Goal: Task Accomplishment & Management: Complete application form

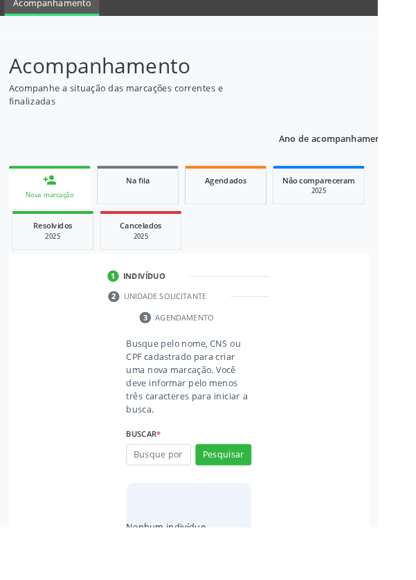
click at [180, 503] on input "text" at bounding box center [174, 501] width 71 height 24
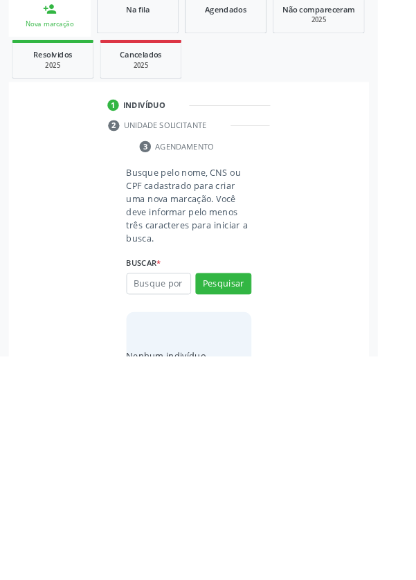
scroll to position [109, 0]
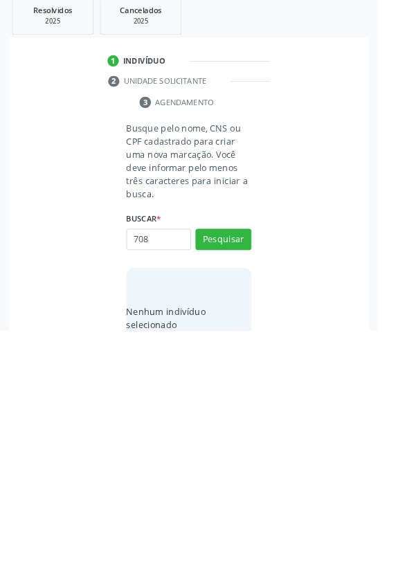
click at [174, 478] on input "708" at bounding box center [174, 480] width 71 height 24
type input "708704120051998"
click at [262, 483] on button "Pesquisar" at bounding box center [246, 480] width 62 height 24
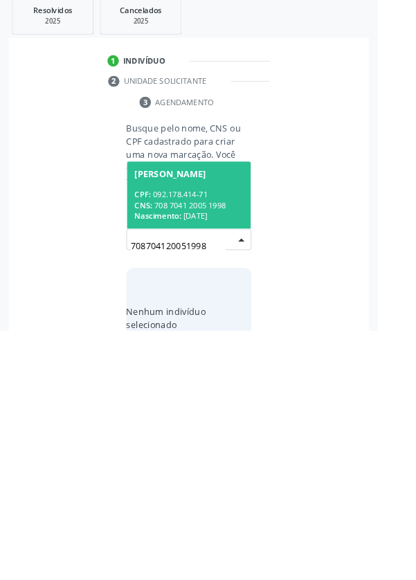
click at [237, 436] on div "CNS: 708 7041 2005 1998" at bounding box center [208, 442] width 120 height 12
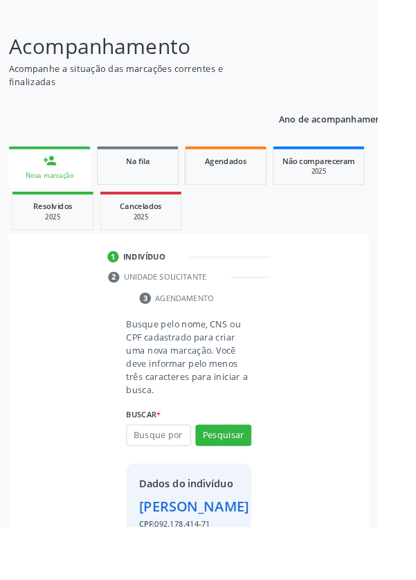
scroll to position [102, 0]
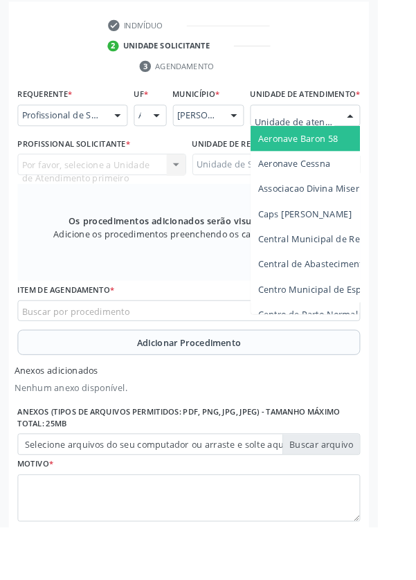
scroll to position [377, 0]
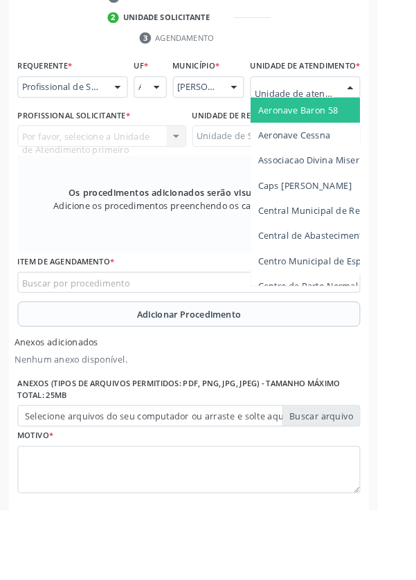
type input "Rua n"
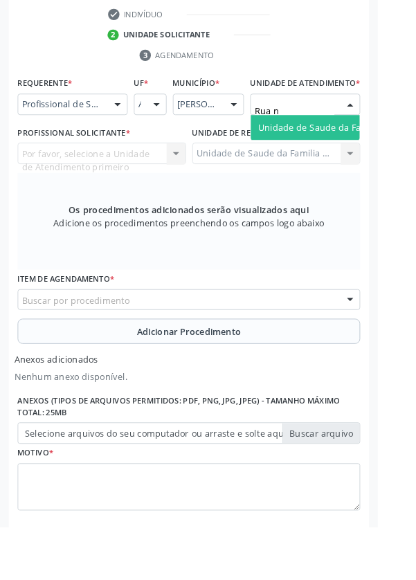
click at [360, 147] on span "Unidade de Saude da Familia Rua [GEOGRAPHIC_DATA]" at bounding box center [413, 140] width 257 height 13
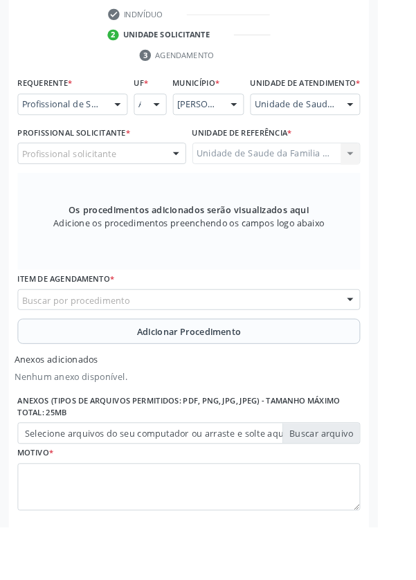
click at [183, 181] on div at bounding box center [193, 170] width 21 height 24
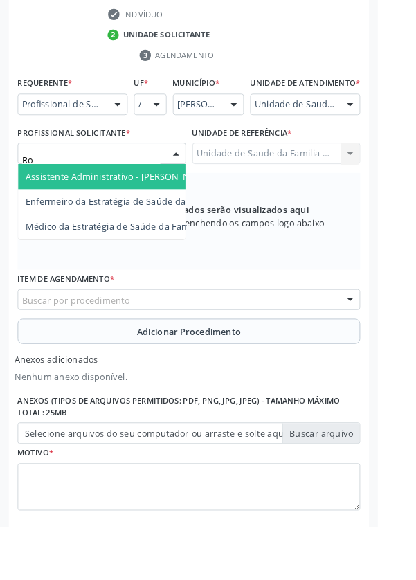
type input "Rod"
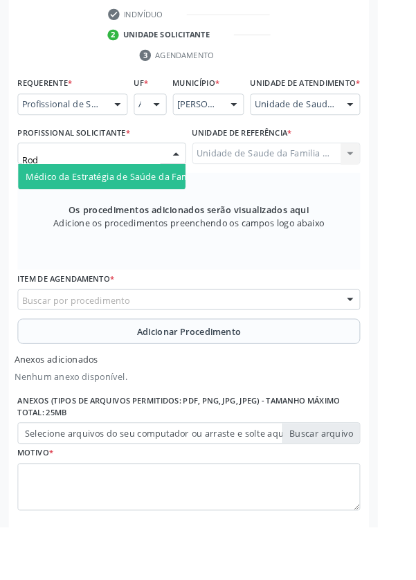
click at [159, 201] on span "Médico da Estratégia de Saúde da Família - [PERSON_NAME]" at bounding box center [168, 194] width 281 height 13
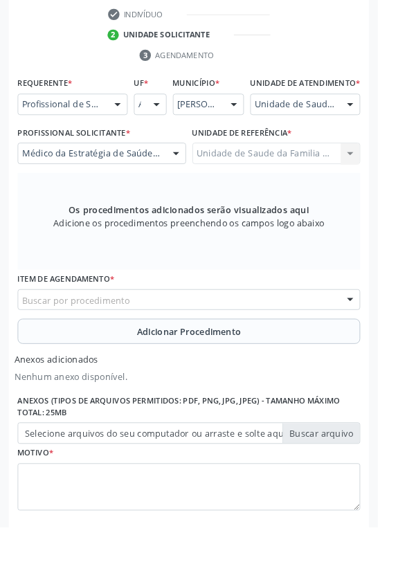
click at [235, 332] on div "Buscar por procedimento" at bounding box center [207, 330] width 377 height 24
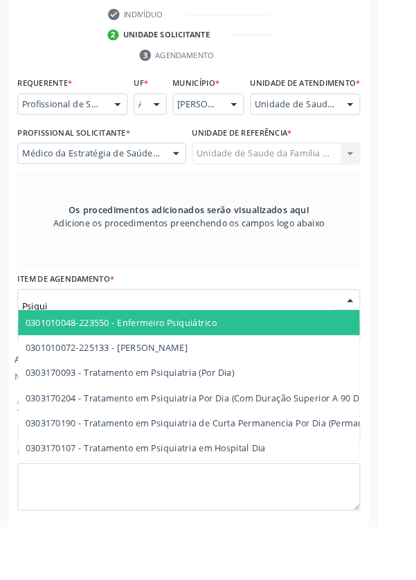
type input "Psiquia"
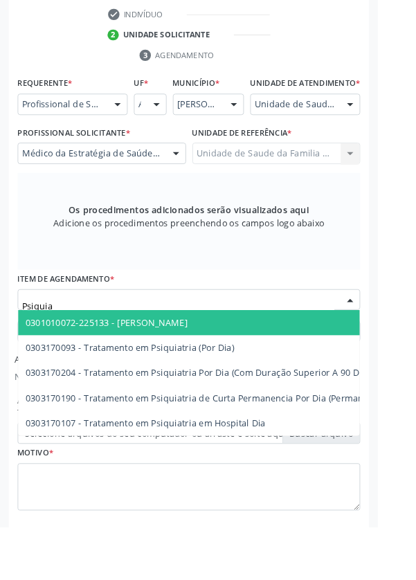
click at [206, 361] on span "0301010072-225133 - [PERSON_NAME]" at bounding box center [117, 354] width 179 height 13
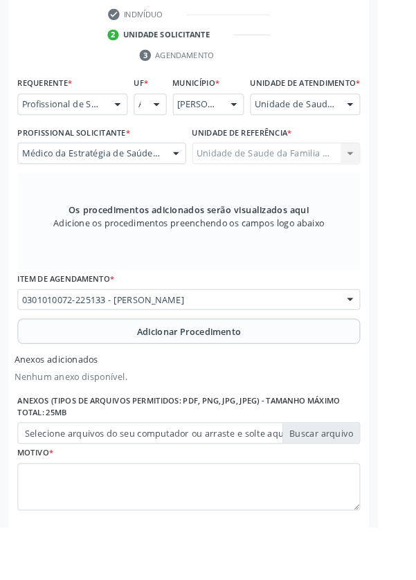
click at [244, 372] on span "Adicionar Procedimento" at bounding box center [208, 365] width 115 height 15
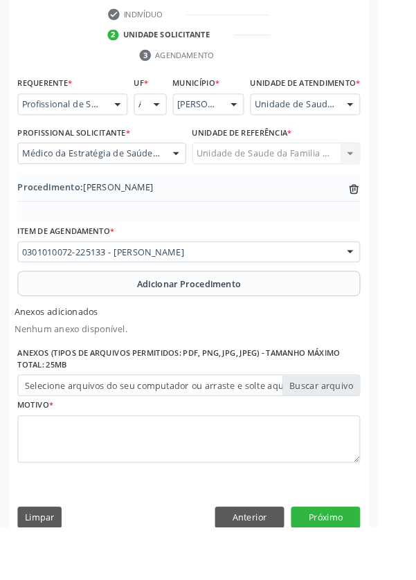
scroll to position [349, 0]
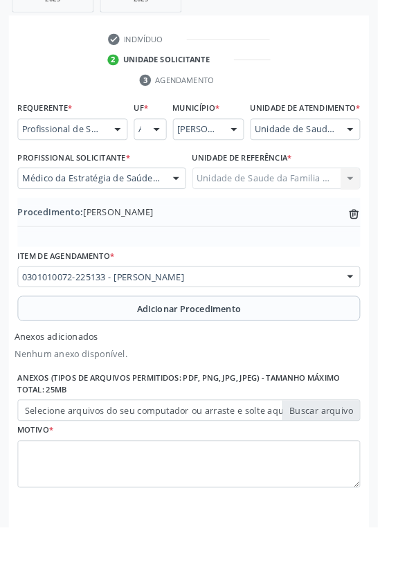
click at [368, 464] on label "Selecione arquivos do seu computador ou arraste e solte aqui" at bounding box center [207, 452] width 377 height 24
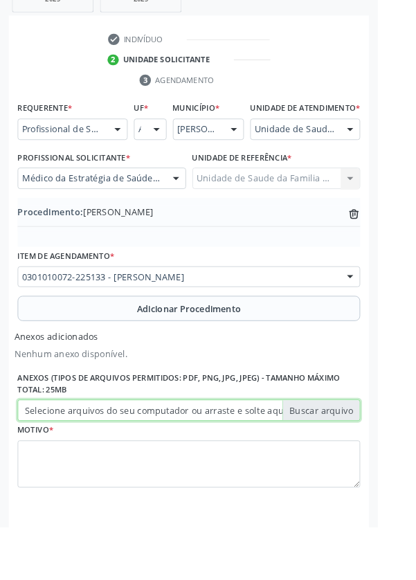
click at [368, 464] on input "Selecione arquivos do seu computador ou arraste e solte aqui" at bounding box center [207, 452] width 377 height 24
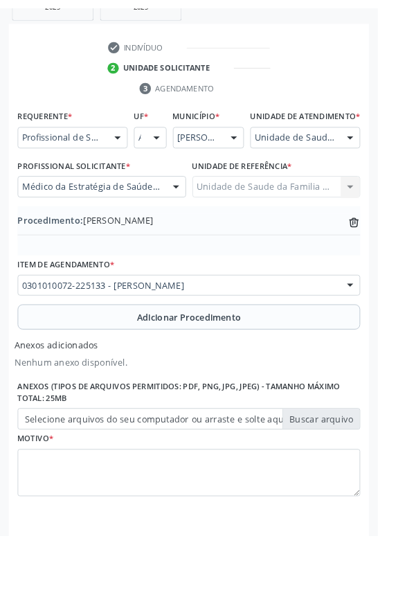
scroll to position [330, 0]
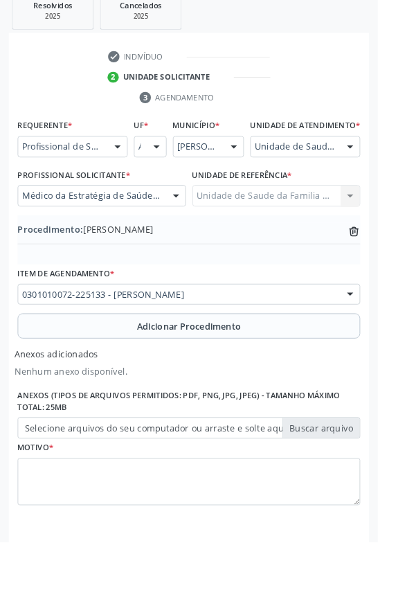
type input "C:\fakepath\1760441594613312926848877842853.jpg"
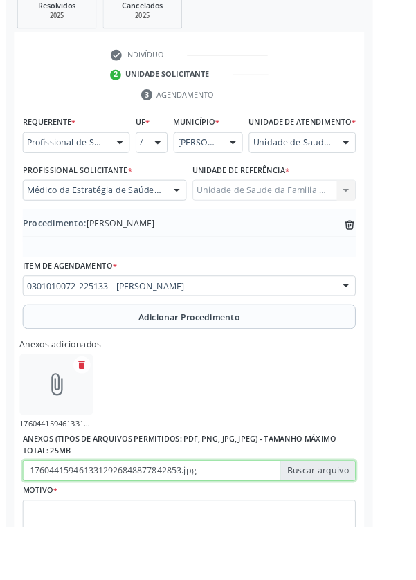
scroll to position [349, 0]
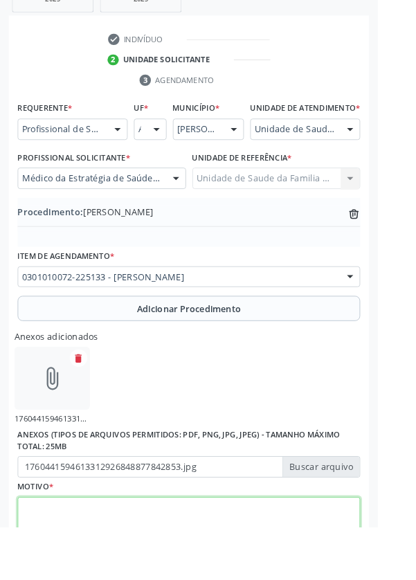
click at [253, 564] on textarea at bounding box center [207, 574] width 377 height 53
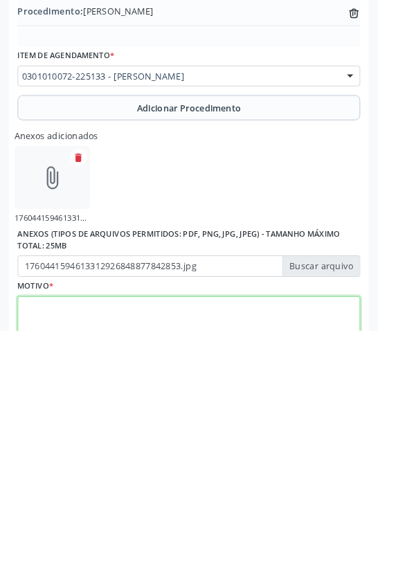
scroll to position [411, 0]
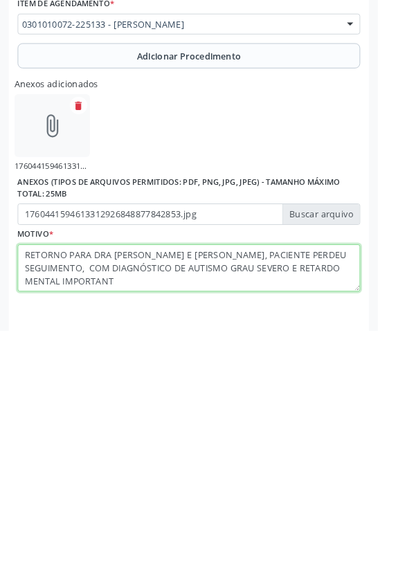
type textarea "RETORNO PARA DRA [PERSON_NAME] E [PERSON_NAME], PACIENTE PERDEU SEGUIMENTO, COM…"
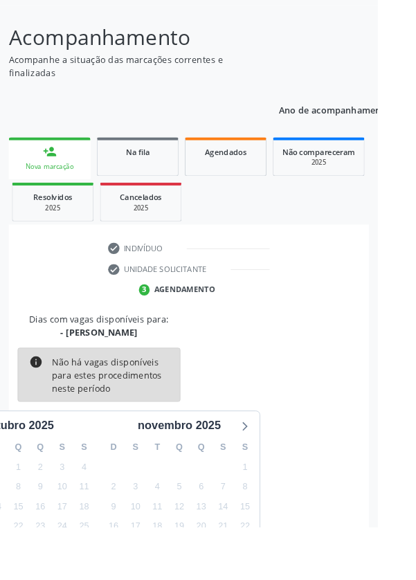
scroll to position [115, 0]
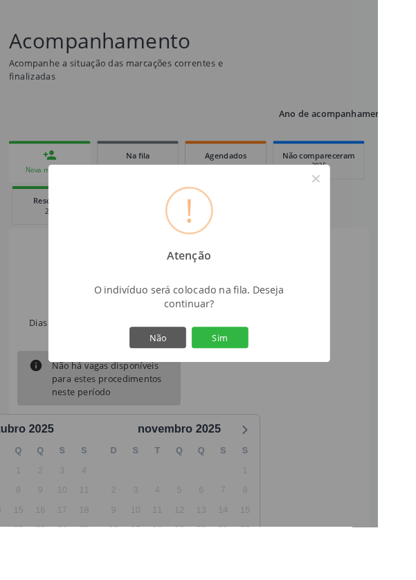
click at [273, 384] on button "Sim" at bounding box center [242, 372] width 62 height 24
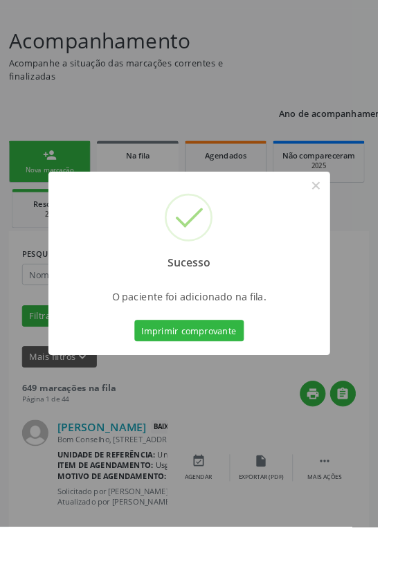
scroll to position [0, 0]
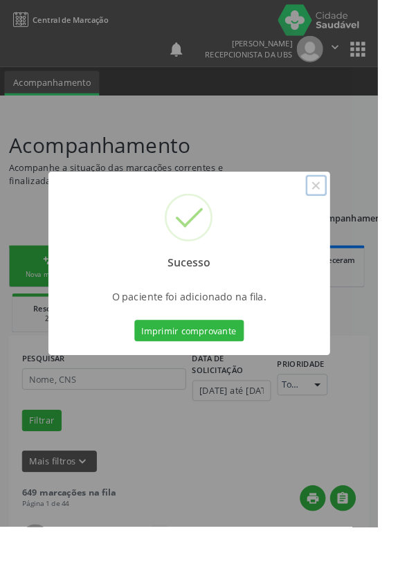
click at [360, 216] on button "×" at bounding box center [348, 204] width 24 height 24
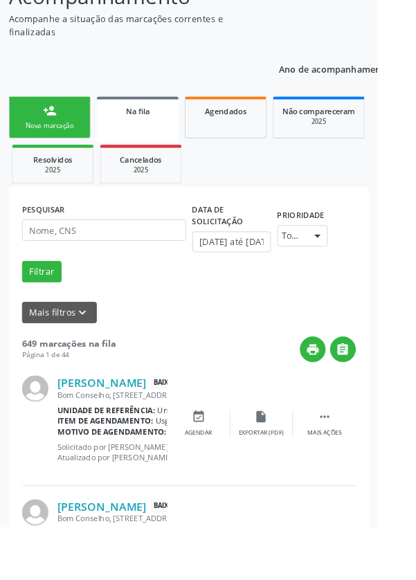
scroll to position [173, 0]
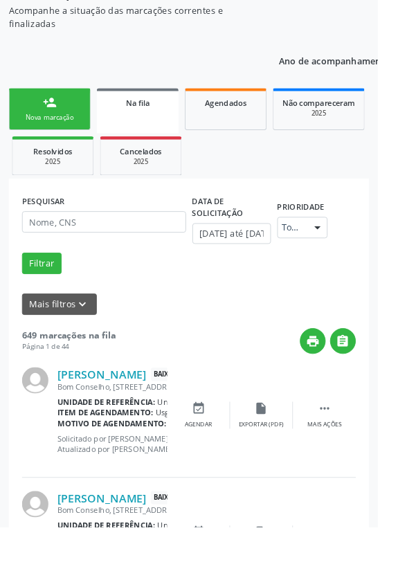
click at [96, 105] on link "person_add Nova marcação" at bounding box center [55, 120] width 90 height 46
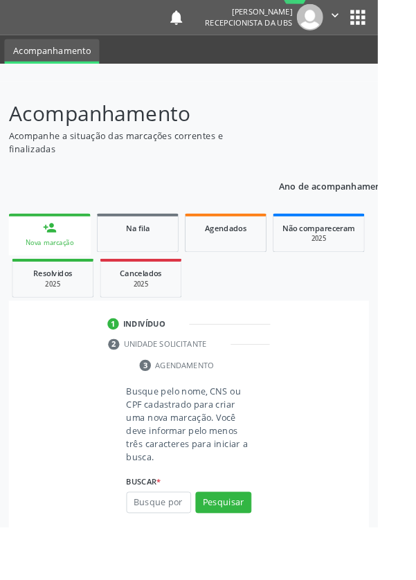
scroll to position [66, 0]
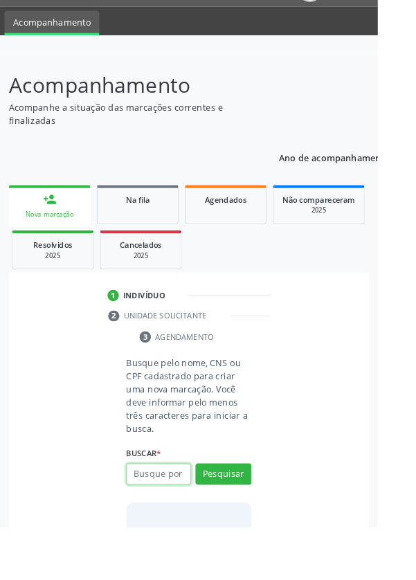
click at [190, 522] on input "text" at bounding box center [174, 522] width 71 height 24
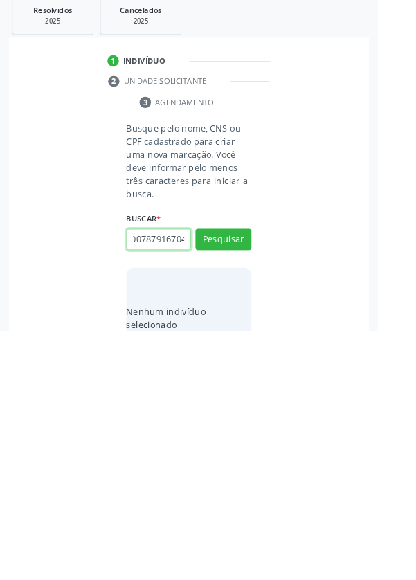
scroll to position [0, 25]
type input "706007879167041"
click at [249, 482] on button "Pesquisar" at bounding box center [246, 480] width 62 height 24
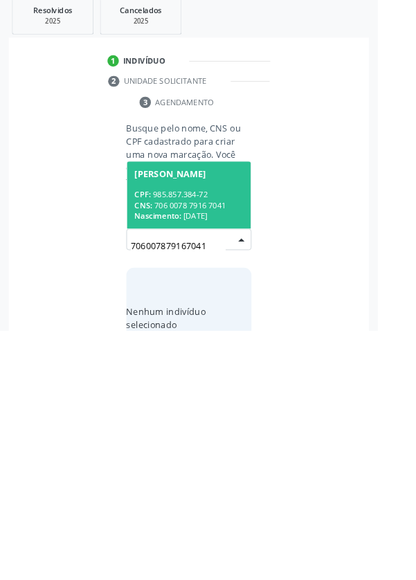
click at [231, 428] on div "CPF: 985.857.384-72" at bounding box center [208, 430] width 120 height 12
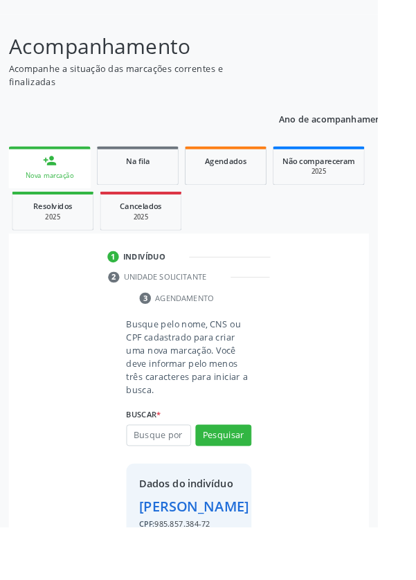
scroll to position [102, 0]
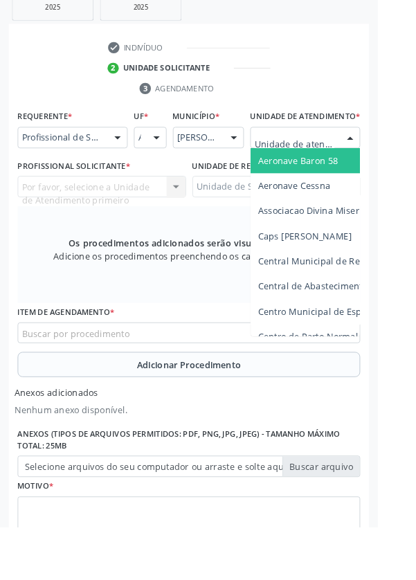
scroll to position [376, 0]
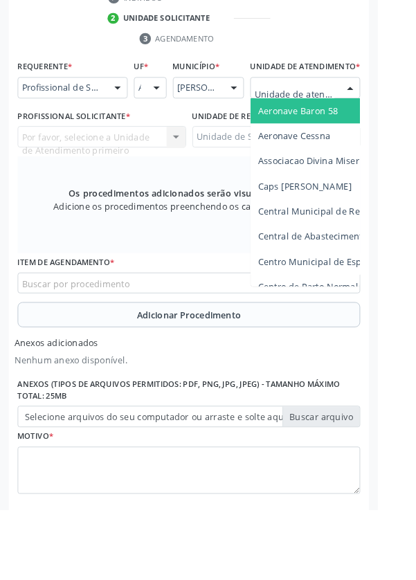
type input "Rua n"
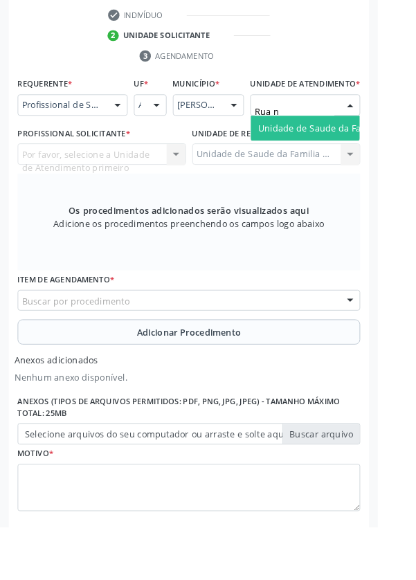
click at [371, 147] on span "Unidade de Saude da Familia Rua [GEOGRAPHIC_DATA]" at bounding box center [413, 140] width 257 height 13
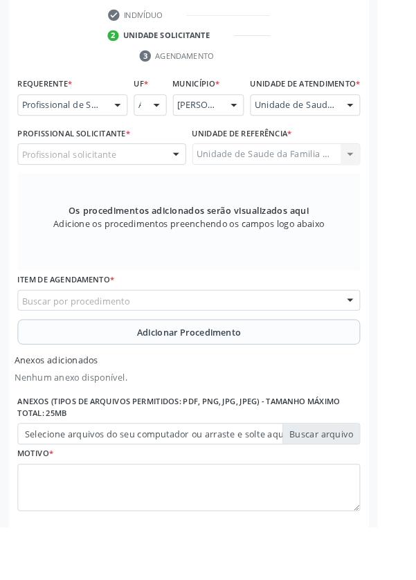
click at [156, 169] on div "Profissional solicitante" at bounding box center [112, 170] width 186 height 24
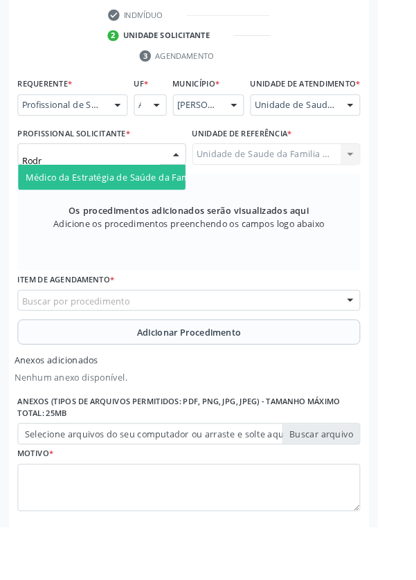
type input "Rodri"
click at [173, 201] on span "Médico da Estratégia de Saúde da Família - [PERSON_NAME]" at bounding box center [168, 194] width 281 height 13
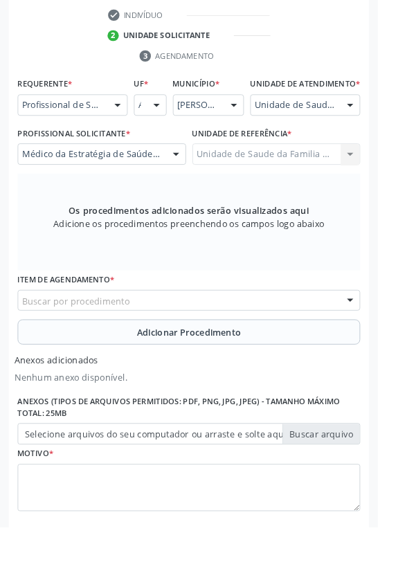
click at [255, 341] on div "Buscar por procedimento" at bounding box center [207, 331] width 377 height 24
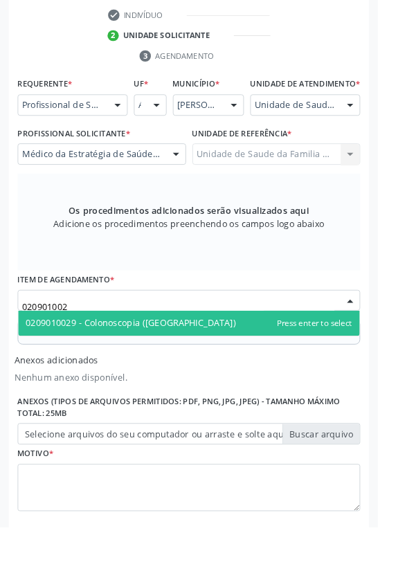
type input "0209010029"
click at [222, 370] on span "0209010029 - Colonoscopia ([GEOGRAPHIC_DATA])" at bounding box center [208, 356] width 376 height 28
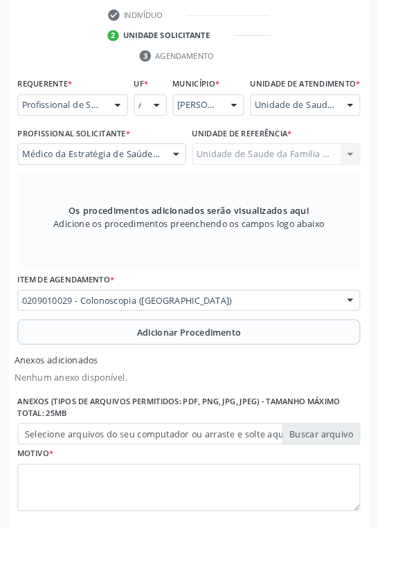
click at [263, 371] on span "Adicionar Procedimento" at bounding box center [208, 366] width 115 height 15
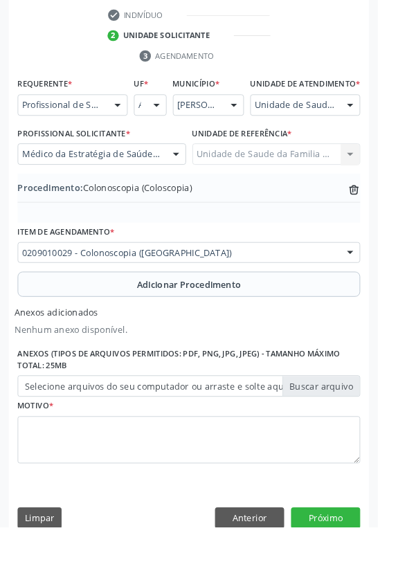
scroll to position [349, 0]
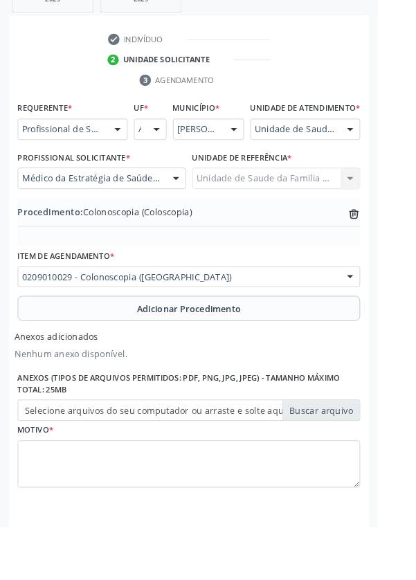
click at [370, 459] on label "Selecione arquivos do seu computador ou arraste e solte aqui" at bounding box center [207, 452] width 377 height 24
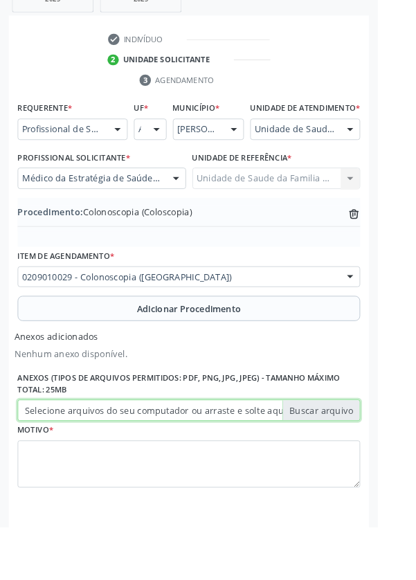
click at [370, 459] on input "Selecione arquivos do seu computador ou arraste e solte aqui" at bounding box center [207, 452] width 377 height 24
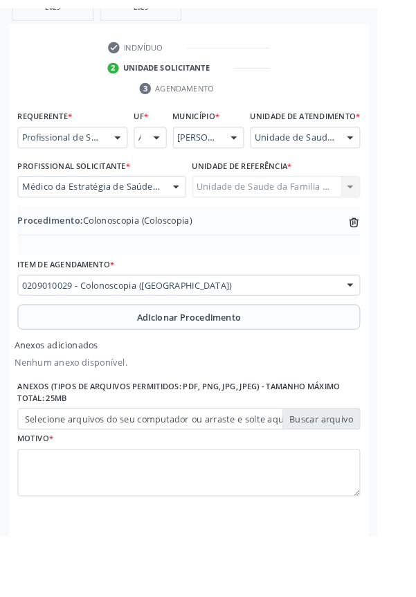
scroll to position [330, 0]
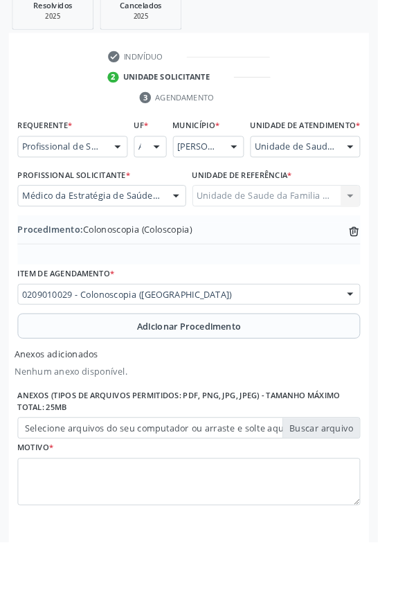
type input "C:\fakepath\17604423837901717069295449210231.jpg"
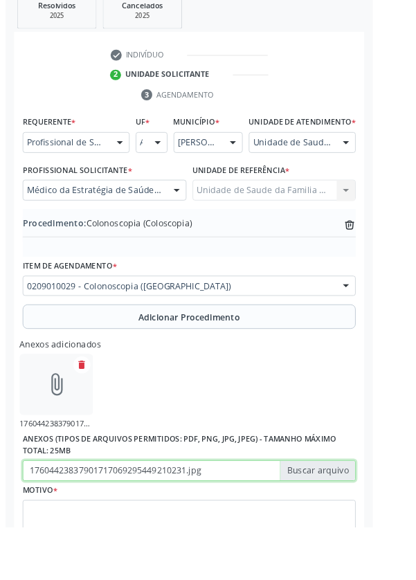
scroll to position [349, 0]
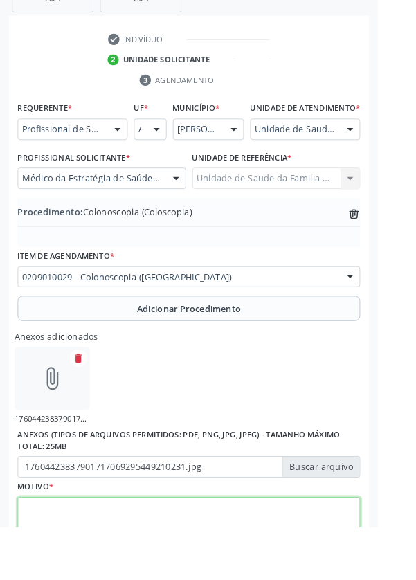
click at [144, 570] on textarea at bounding box center [207, 574] width 377 height 53
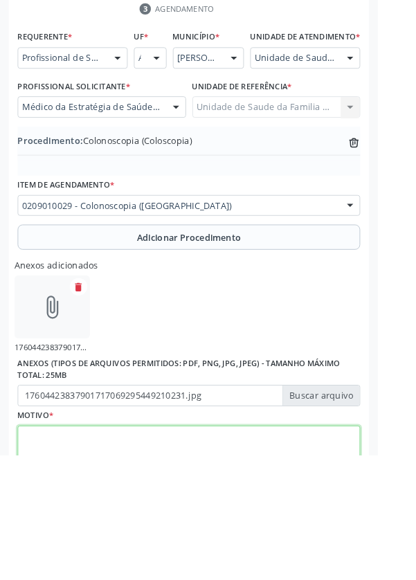
scroll to position [411, 0]
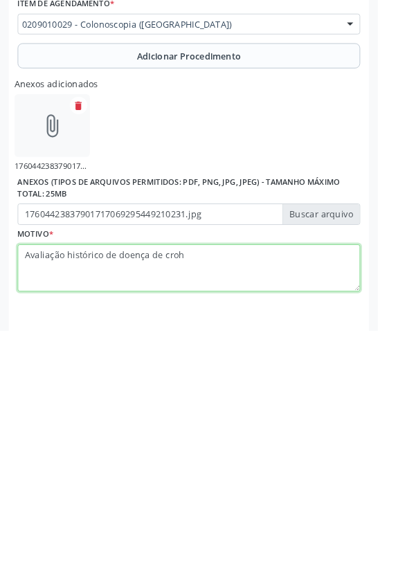
type textarea "Avaliação histórico de doença de crohn"
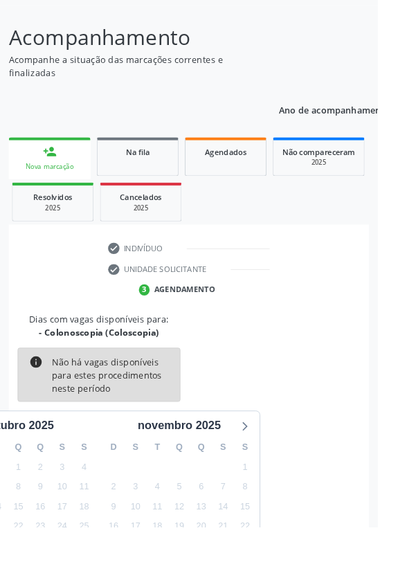
scroll to position [115, 0]
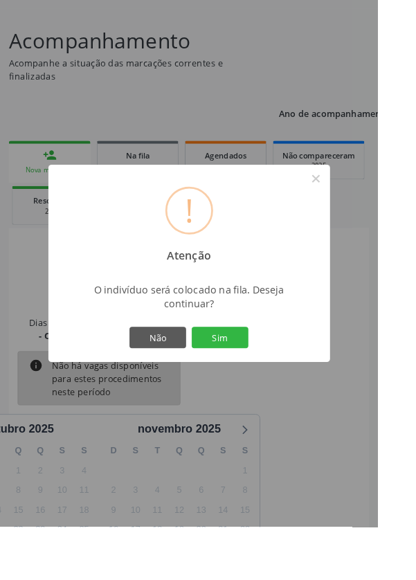
click at [273, 384] on button "Sim" at bounding box center [242, 372] width 62 height 24
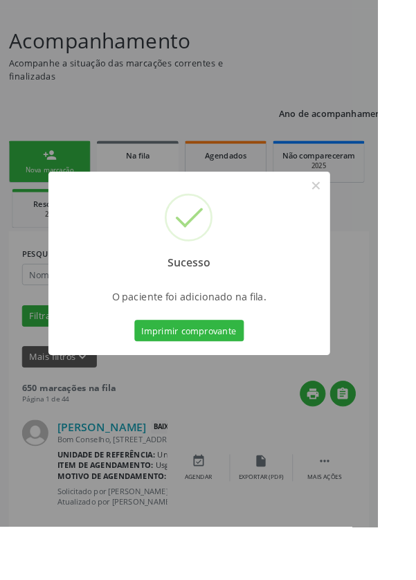
scroll to position [0, 0]
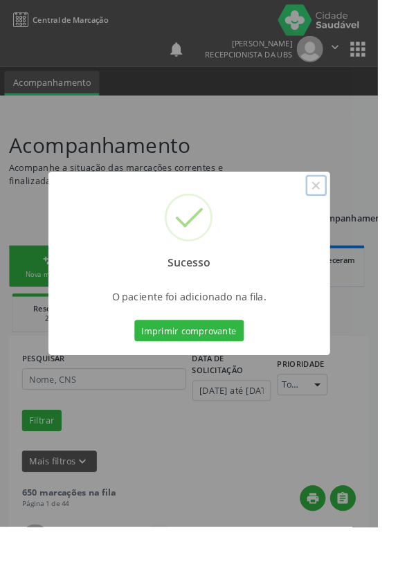
click at [360, 216] on button "×" at bounding box center [348, 204] width 24 height 24
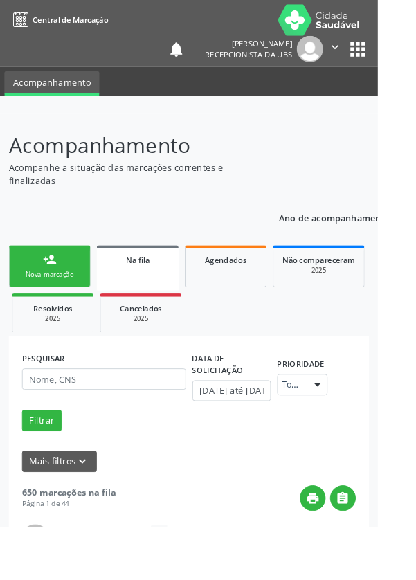
click at [62, 296] on link "person_add Nova marcação" at bounding box center [55, 293] width 90 height 46
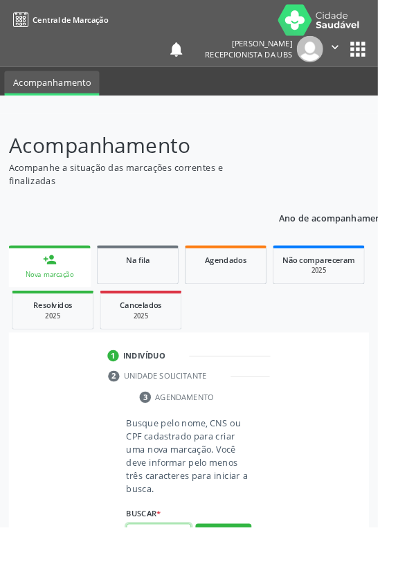
click at [179, 579] on input "text" at bounding box center [174, 589] width 71 height 24
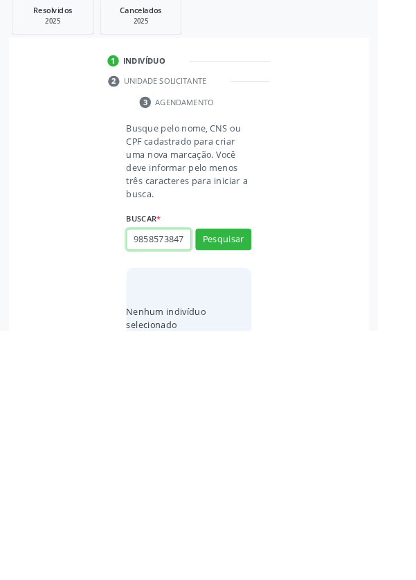
scroll to position [0, 3]
type input "98585738472"
click at [260, 469] on button "Pesquisar" at bounding box center [246, 480] width 62 height 24
type input "98585738472"
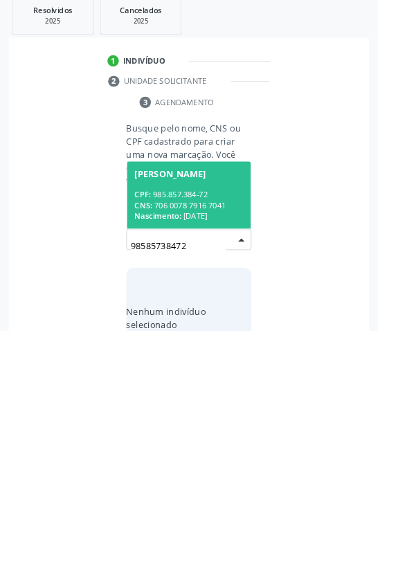
click at [247, 431] on div "CPF: 985.857.384-72" at bounding box center [208, 430] width 120 height 12
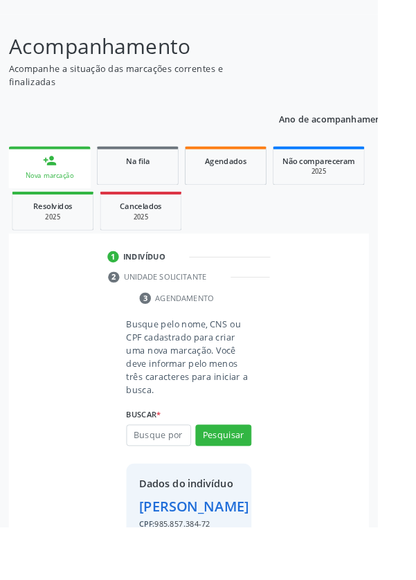
scroll to position [102, 0]
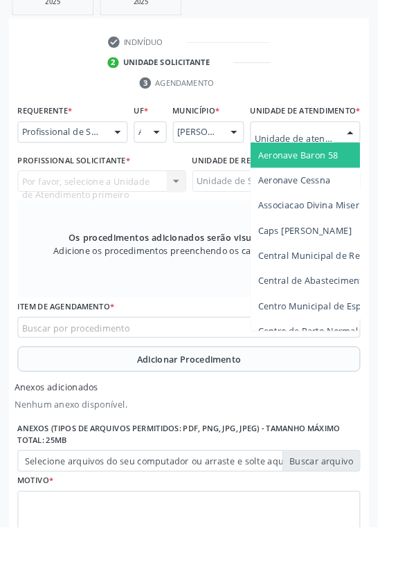
scroll to position [376, 0]
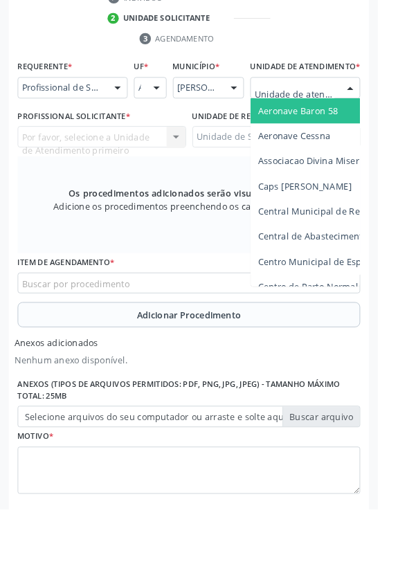
type input "Rua n"
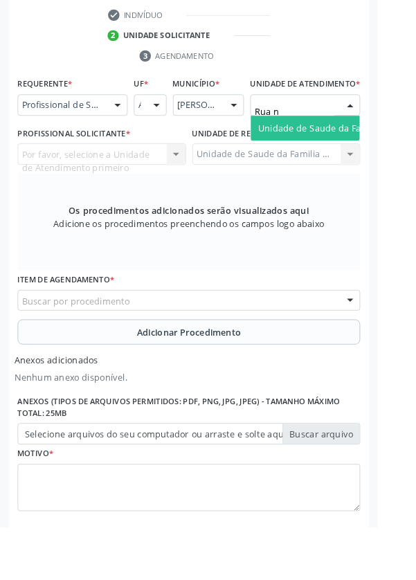
click at [354, 147] on span "Unidade de Saude da Familia Rua [GEOGRAPHIC_DATA]" at bounding box center [413, 140] width 257 height 13
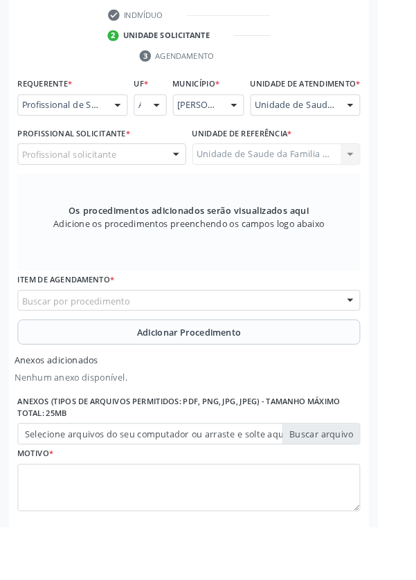
click at [166, 181] on div "Profissional solicitante" at bounding box center [112, 170] width 186 height 24
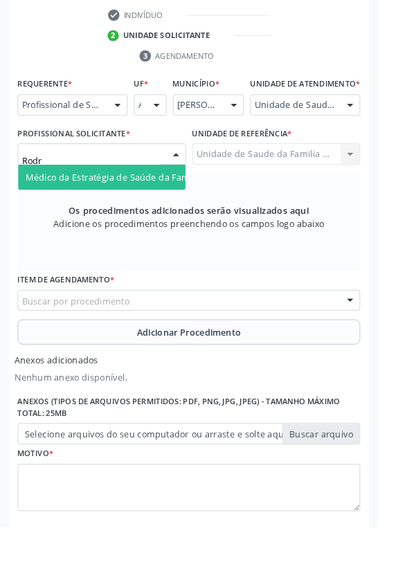
type input "Rodri"
click at [170, 201] on span "Médico da Estratégia de Saúde da Família - [PERSON_NAME]" at bounding box center [168, 194] width 281 height 13
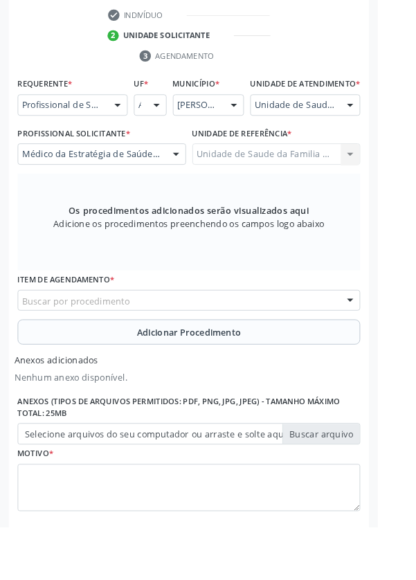
click at [254, 340] on div "Buscar por procedimento" at bounding box center [207, 331] width 377 height 24
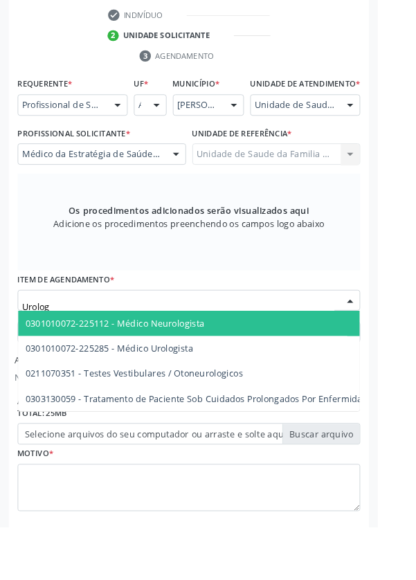
type input "Urolo"
click at [200, 390] on span "0301010072-225285 - Médico Urologista" at bounding box center [120, 383] width 185 height 13
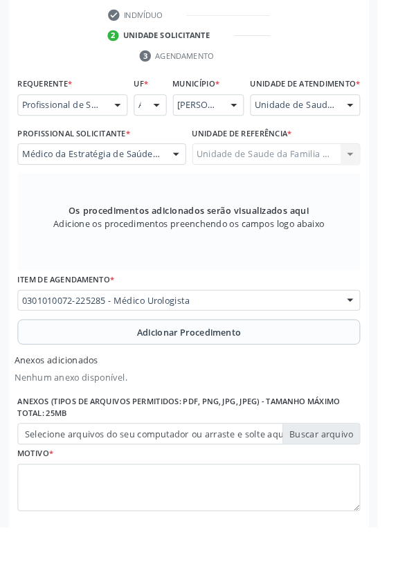
click at [267, 379] on button "Adicionar Procedimento" at bounding box center [207, 366] width 377 height 28
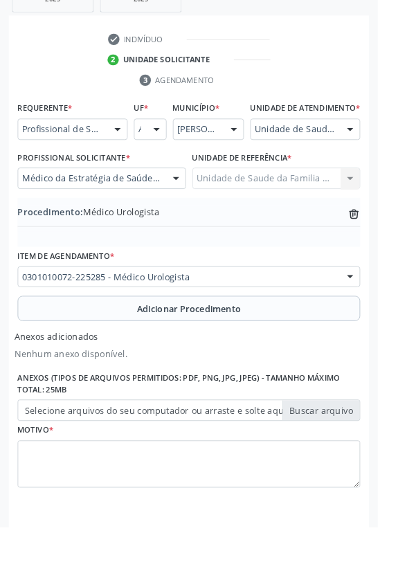
click at [363, 464] on label "Selecione arquivos do seu computador ou arraste e solte aqui" at bounding box center [207, 452] width 377 height 24
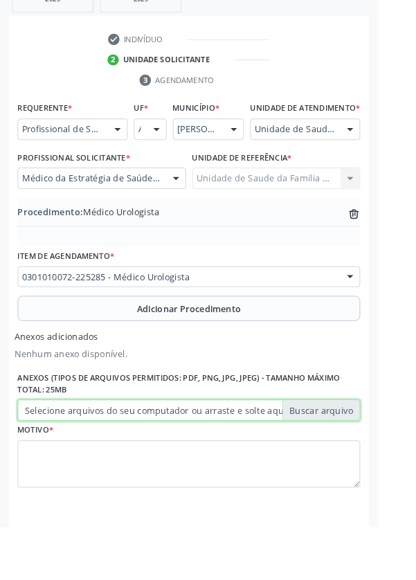
click at [363, 464] on input "Selecione arquivos do seu computador ou arraste e solte aqui" at bounding box center [207, 452] width 377 height 24
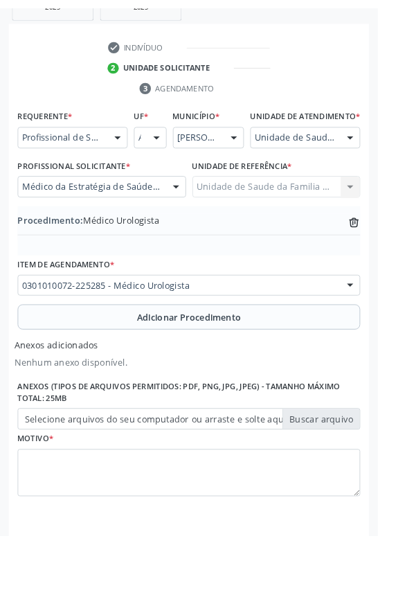
scroll to position [330, 0]
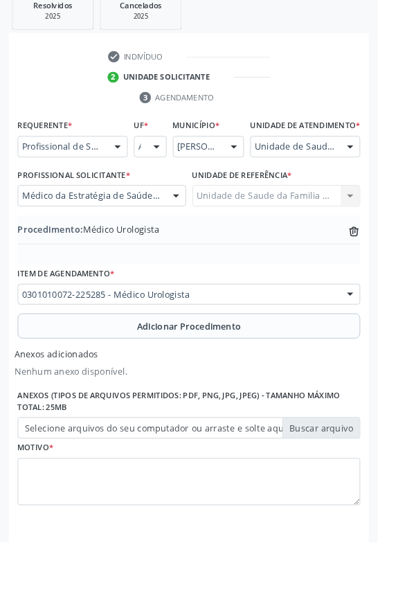
type input "C:\fakepath\17604425207451646261347801258832.jpg"
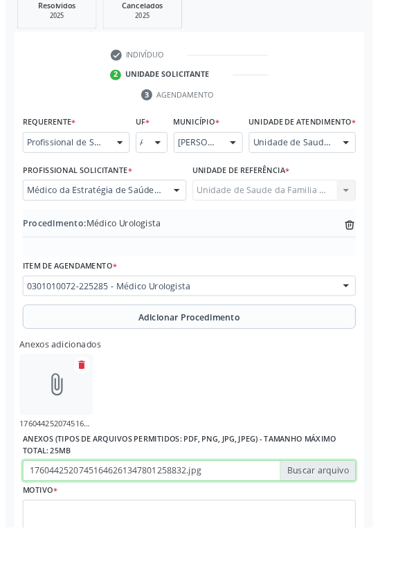
scroll to position [349, 0]
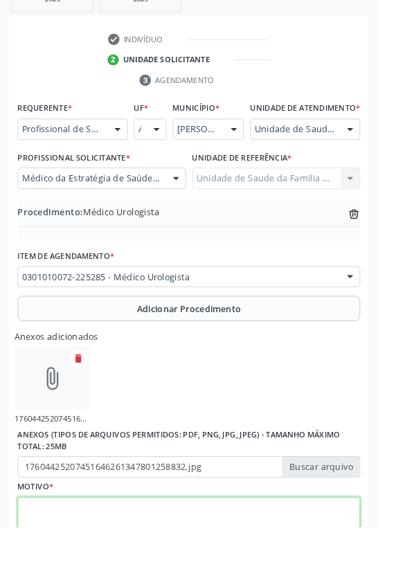
click at [179, 564] on textarea at bounding box center [207, 574] width 377 height 53
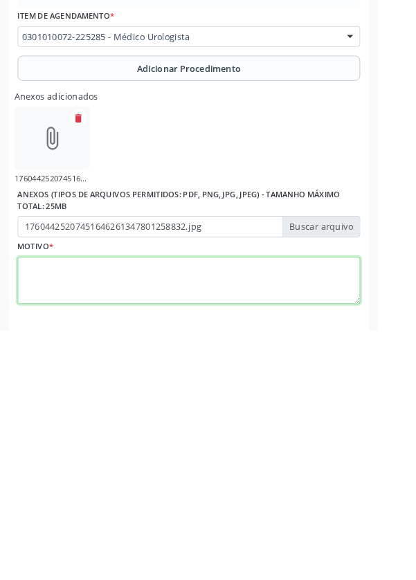
scroll to position [411, 0]
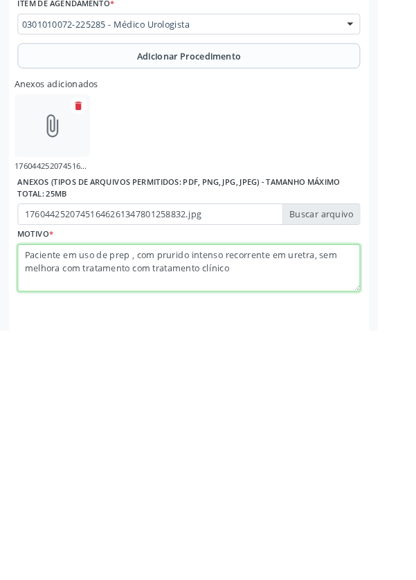
type textarea "Paciente em uso de prep , com prurido intenso recorrente em uretra, sem melhora…"
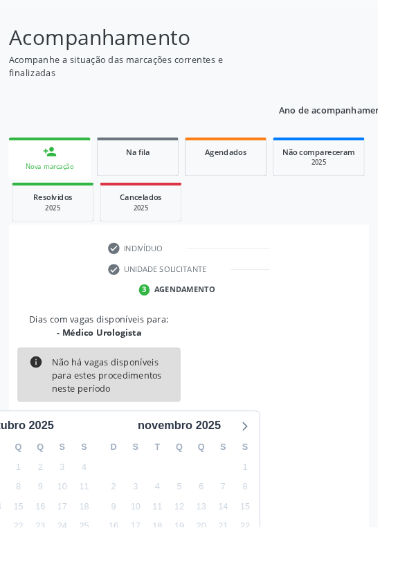
scroll to position [115, 0]
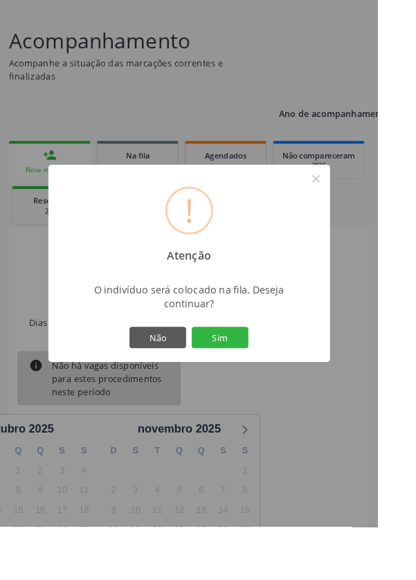
click at [273, 384] on button "Sim" at bounding box center [242, 372] width 62 height 24
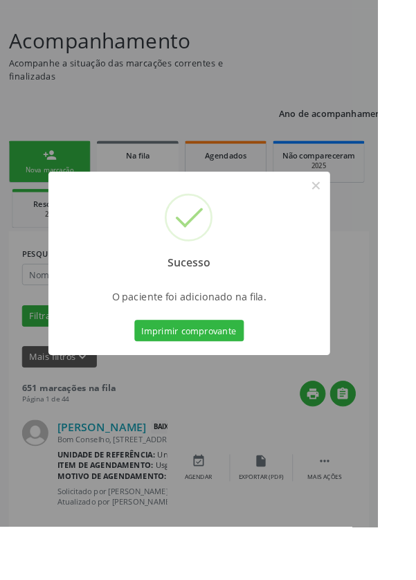
scroll to position [0, 0]
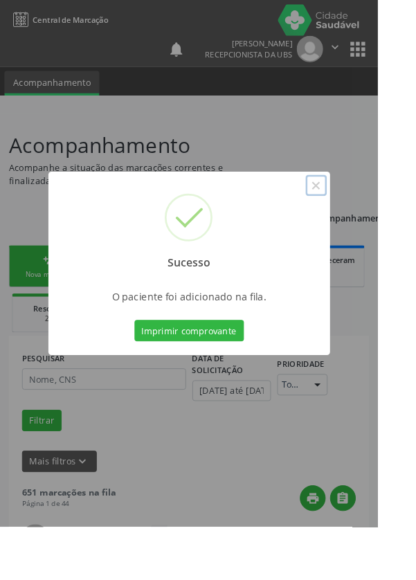
click at [360, 216] on button "×" at bounding box center [348, 204] width 24 height 24
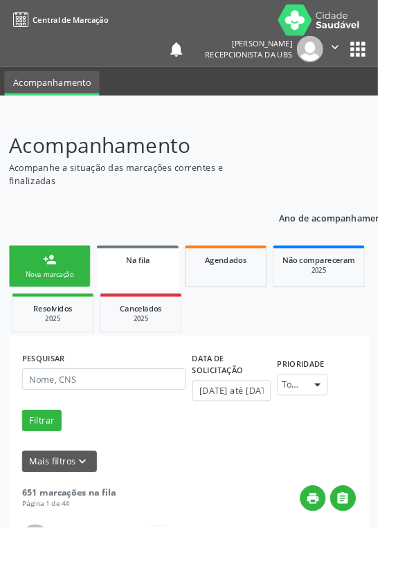
click at [70, 294] on link "person_add Nova marcação" at bounding box center [55, 293] width 90 height 46
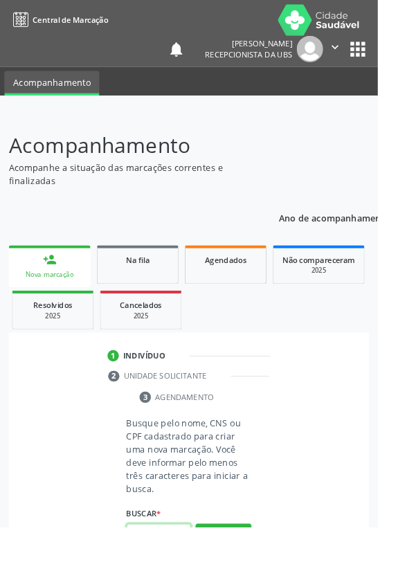
click at [165, 579] on input "text" at bounding box center [174, 589] width 71 height 24
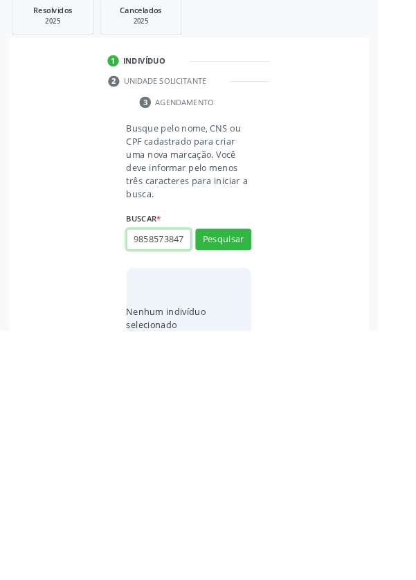
scroll to position [0, 3]
type input "98585738472"
click at [257, 488] on button "Pesquisar" at bounding box center [246, 480] width 62 height 24
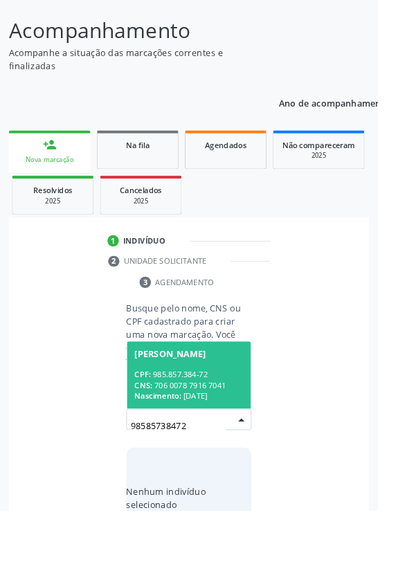
scroll to position [109, 0]
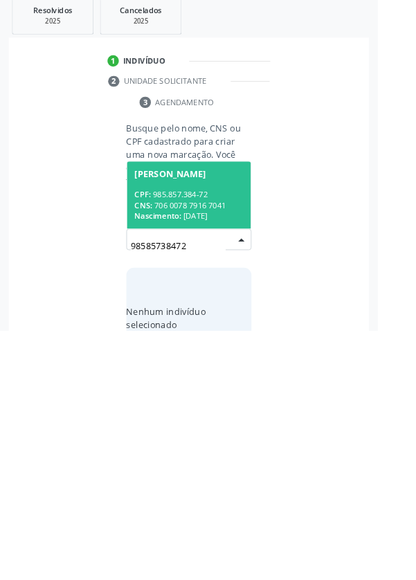
click at [223, 430] on div "CPF: 985.857.384-72" at bounding box center [208, 430] width 120 height 12
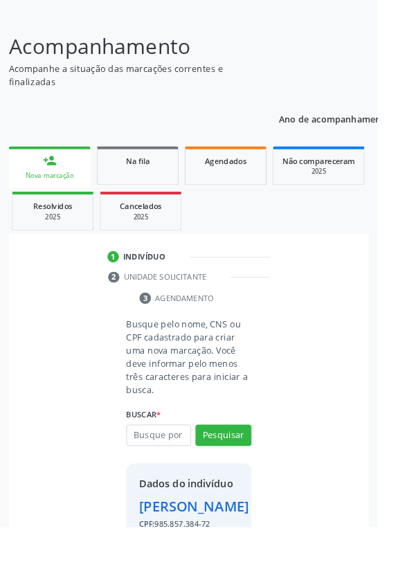
scroll to position [102, 0]
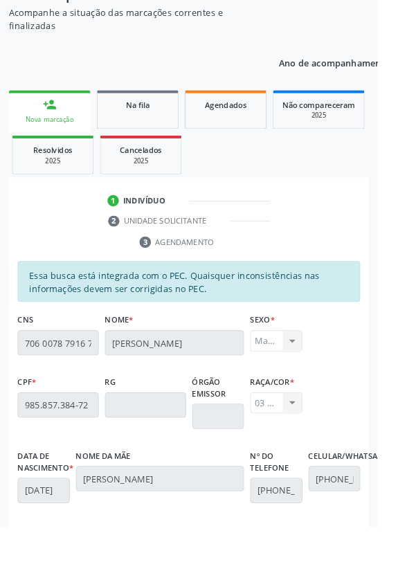
scroll to position [329, 0]
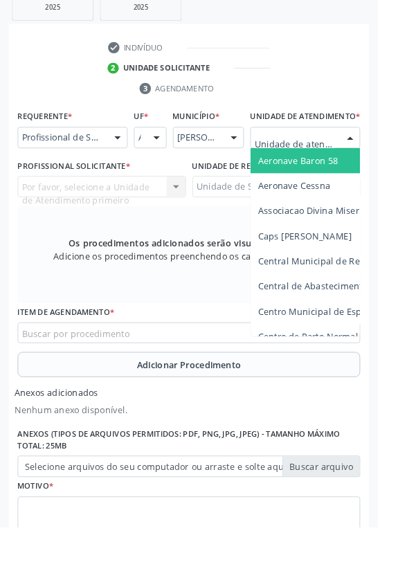
scroll to position [376, 0]
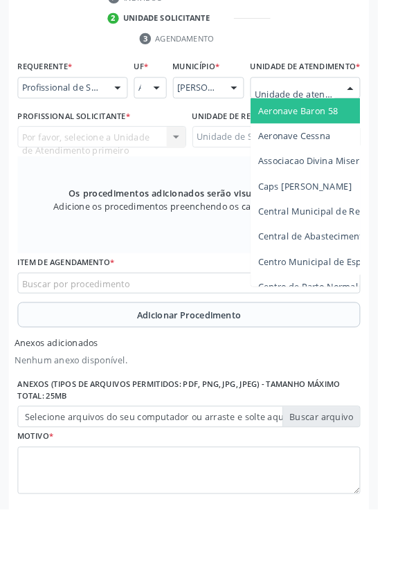
type input "Rua n"
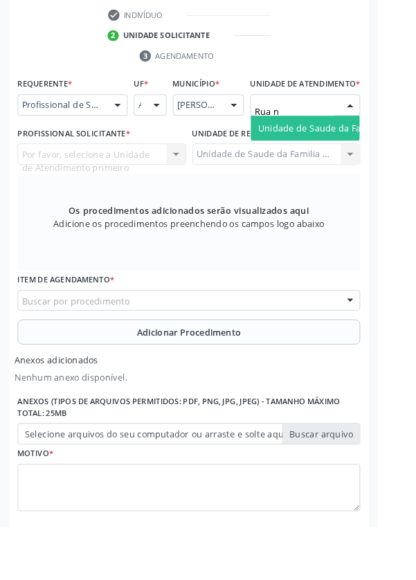
click at [354, 147] on span "Unidade de Saude da Familia Rua [GEOGRAPHIC_DATA]" at bounding box center [413, 140] width 257 height 13
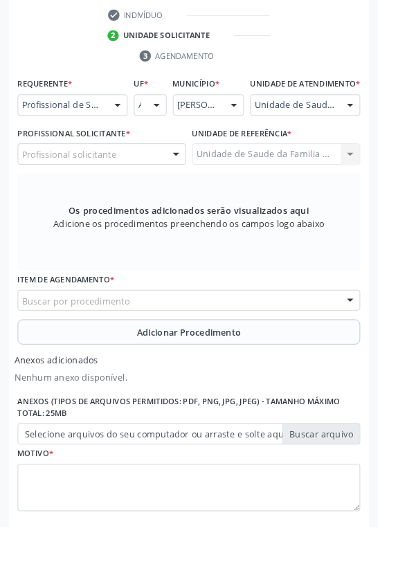
click at [156, 175] on div "Profissional solicitante" at bounding box center [112, 170] width 186 height 24
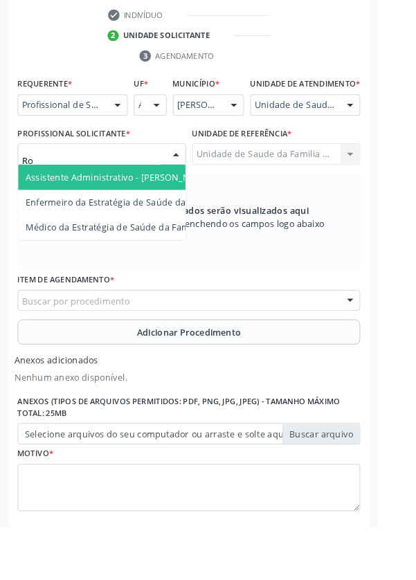
type input "Rod"
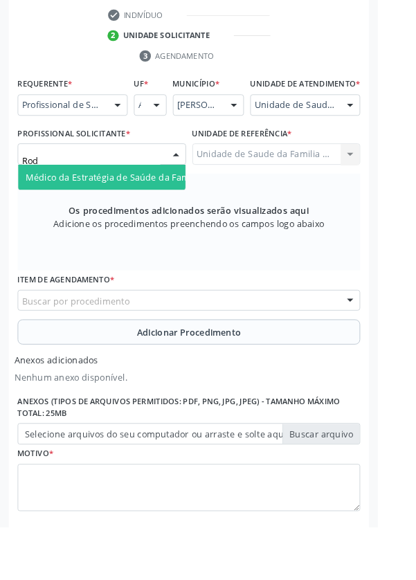
click at [154, 201] on span "Médico da Estratégia de Saúde da Família - [PERSON_NAME]" at bounding box center [168, 194] width 281 height 13
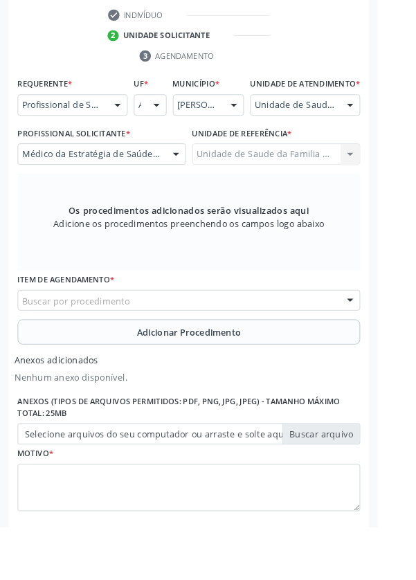
click at [252, 341] on div "Buscar por procedimento" at bounding box center [207, 331] width 377 height 24
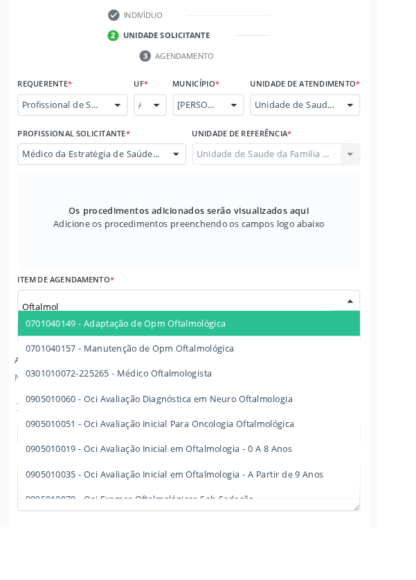
type input "Oftalmolo"
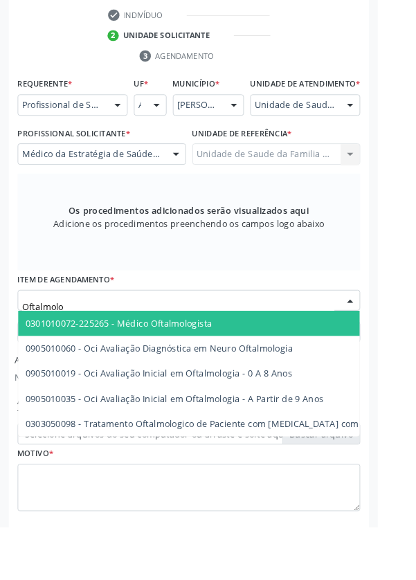
click at [204, 362] on span "0301010072-225265 - Médico Oftalmologista" at bounding box center [131, 355] width 206 height 13
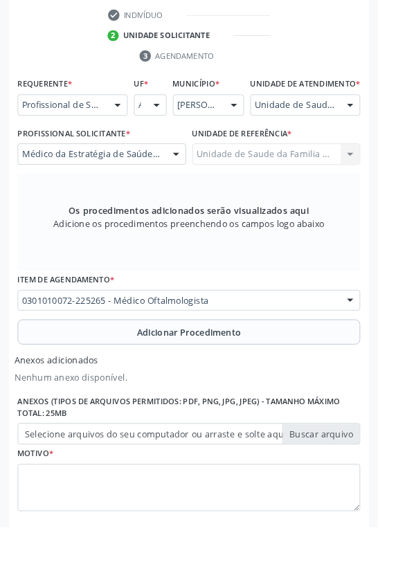
click at [231, 370] on span "Adicionar Procedimento" at bounding box center [208, 366] width 115 height 15
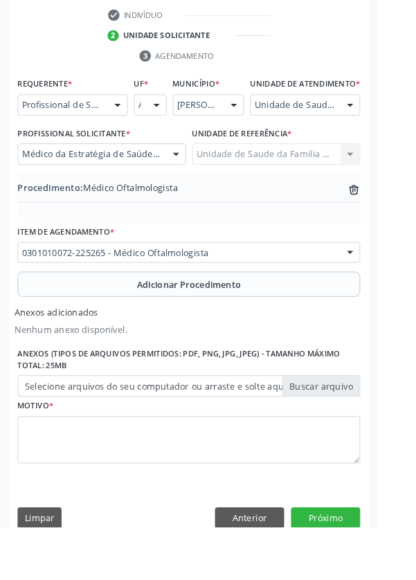
scroll to position [349, 0]
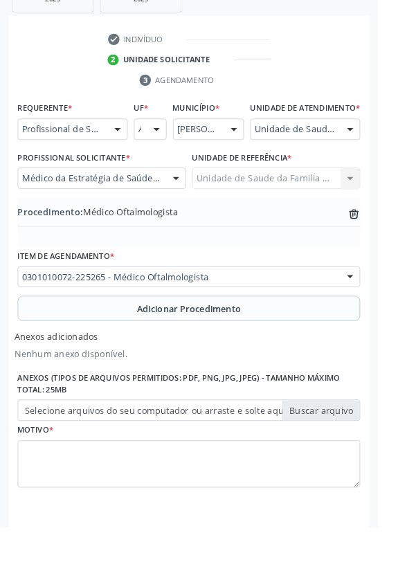
click at [368, 461] on label "Selecione arquivos do seu computador ou arraste e solte aqui" at bounding box center [207, 452] width 377 height 24
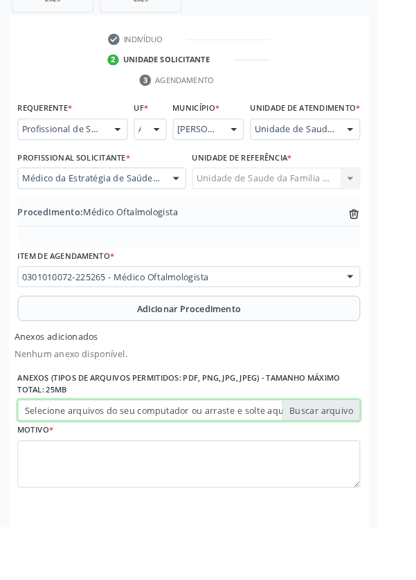
click at [368, 461] on input "Selecione arquivos do seu computador ou arraste e solte aqui" at bounding box center [207, 452] width 377 height 24
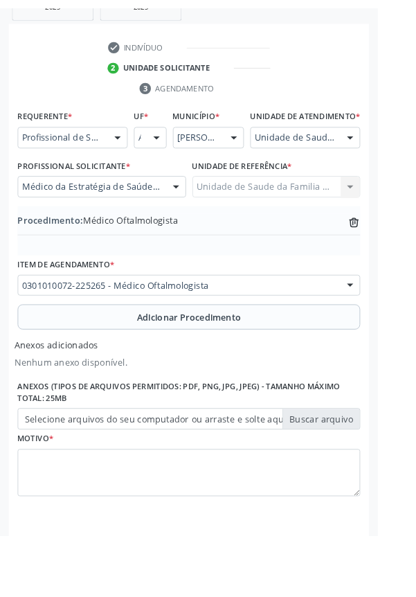
scroll to position [330, 0]
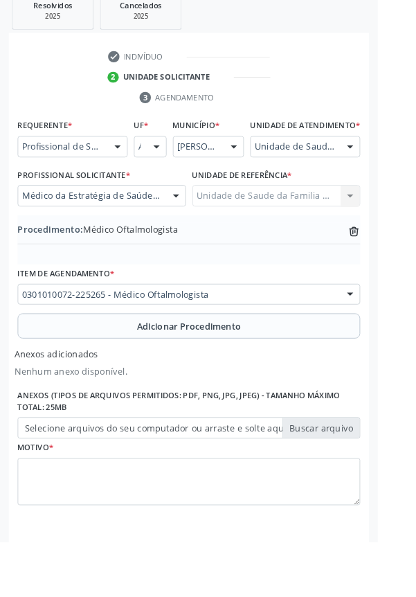
type input "C:\fakepath\17604428244768307158758529475244.jpg"
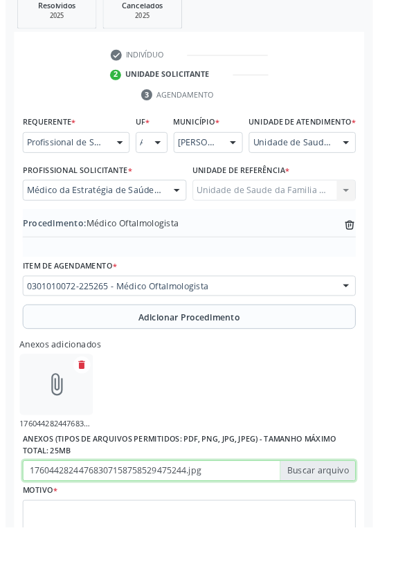
scroll to position [349, 0]
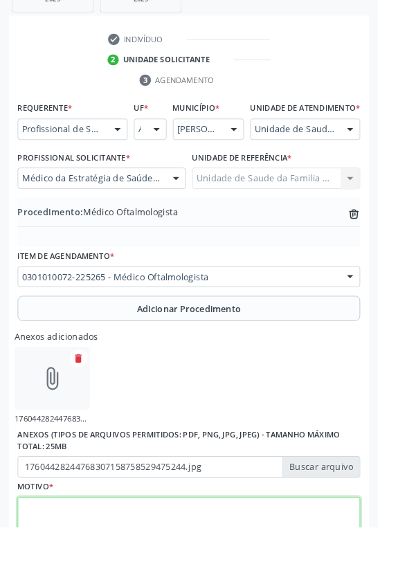
click at [187, 566] on textarea at bounding box center [207, 574] width 377 height 53
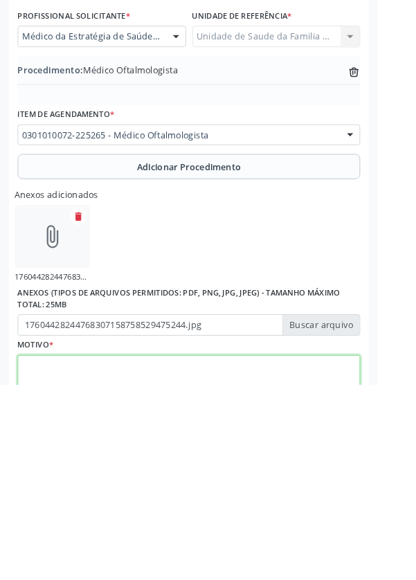
scroll to position [411, 0]
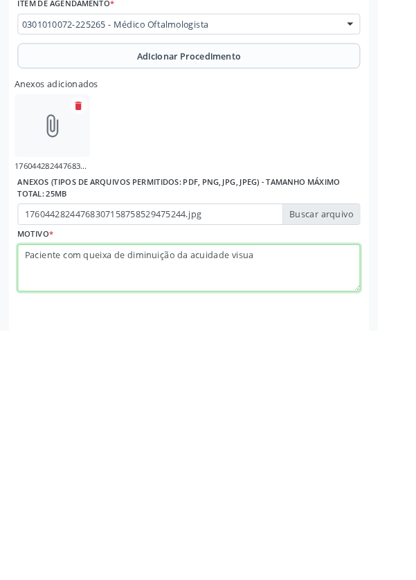
type textarea "Paciente com queixa de diminuição da acuidade visual"
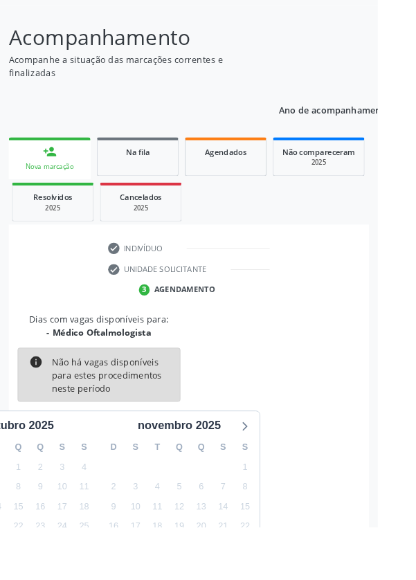
scroll to position [115, 0]
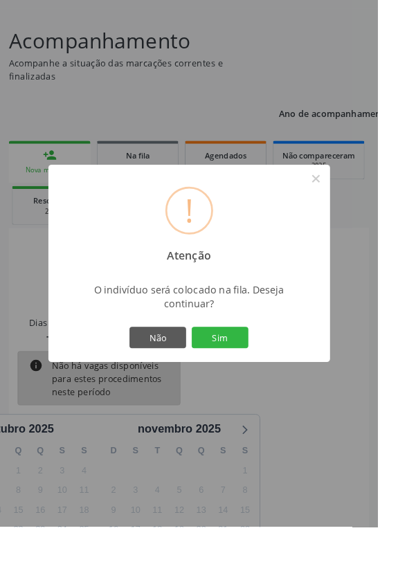
click at [273, 384] on button "Sim" at bounding box center [242, 372] width 62 height 24
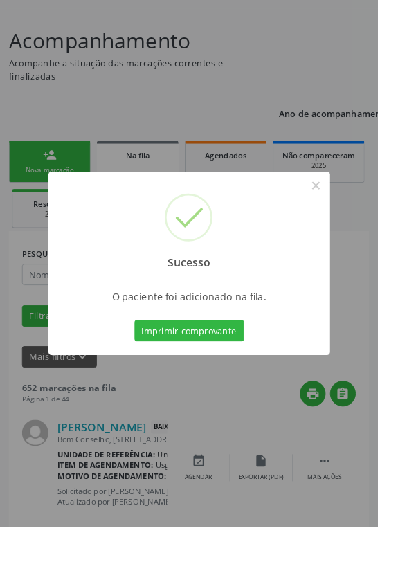
scroll to position [0, 0]
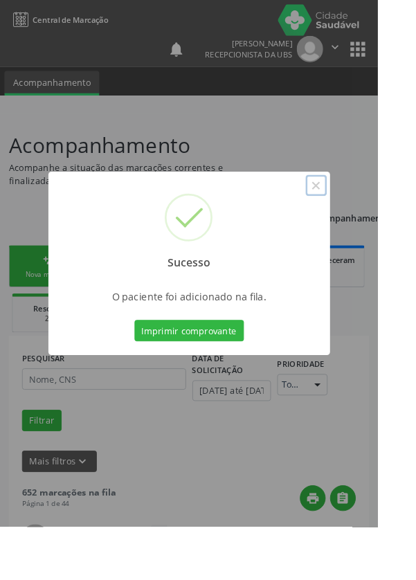
click at [360, 216] on button "×" at bounding box center [348, 204] width 24 height 24
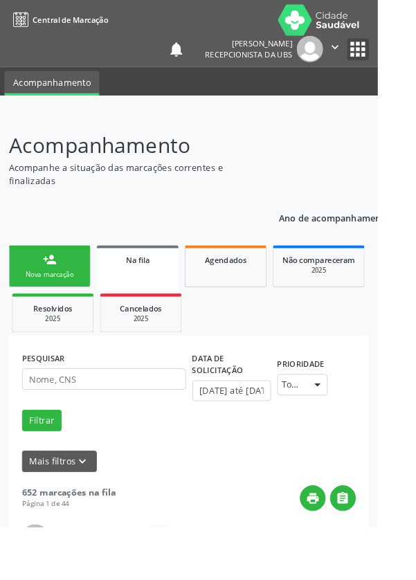
click at [405, 54] on button "apps" at bounding box center [394, 54] width 24 height 24
click at [66, 298] on div "Nova marcação" at bounding box center [54, 302] width 69 height 10
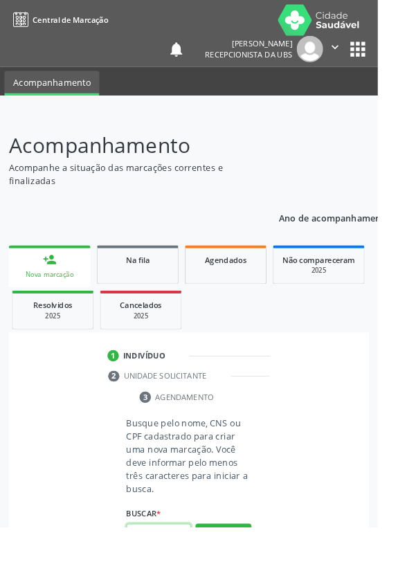
click at [188, 579] on input "text" at bounding box center [174, 589] width 71 height 24
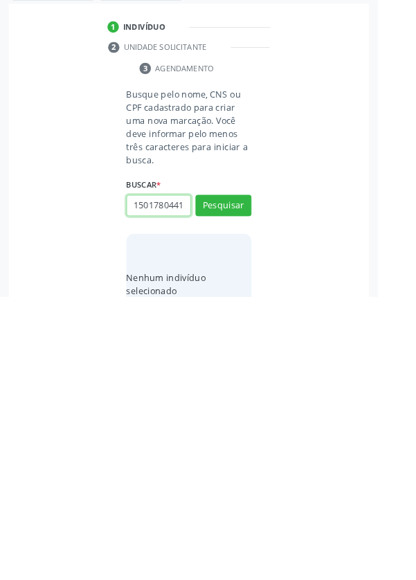
scroll to position [0, 3]
type input "15017804412"
click at [265, 482] on button "Pesquisar" at bounding box center [246, 480] width 62 height 24
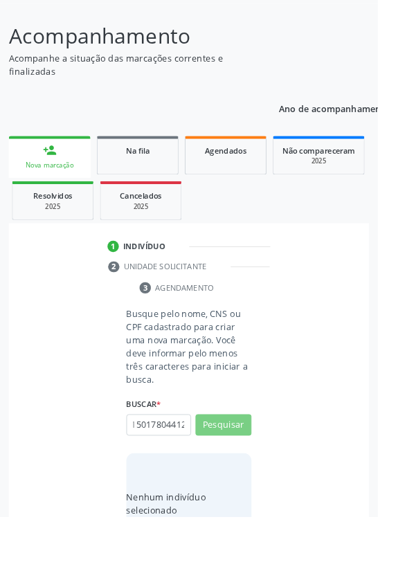
scroll to position [0, 0]
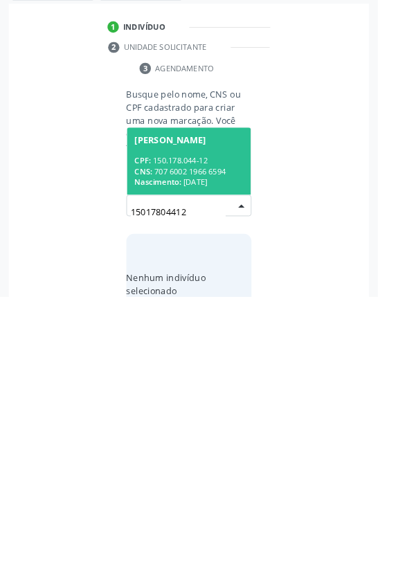
click at [235, 431] on div "CPF: 150.178.044-12" at bounding box center [208, 430] width 120 height 12
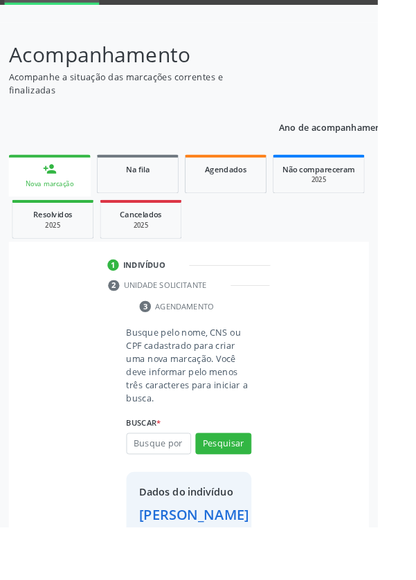
scroll to position [80, 0]
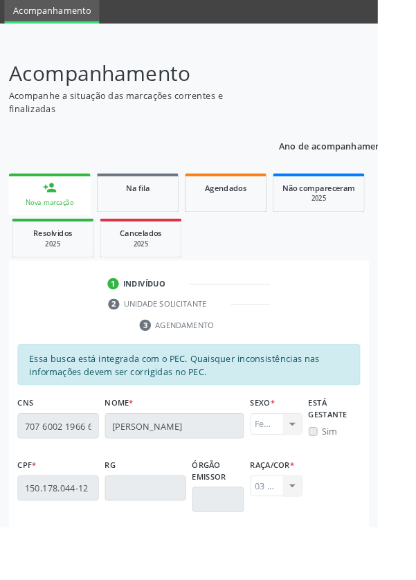
scroll to position [329, 0]
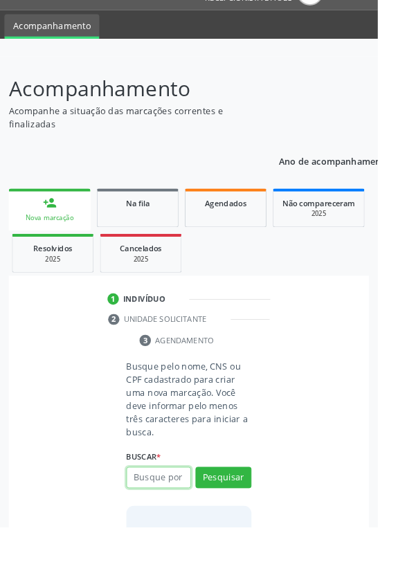
scroll to position [66, 0]
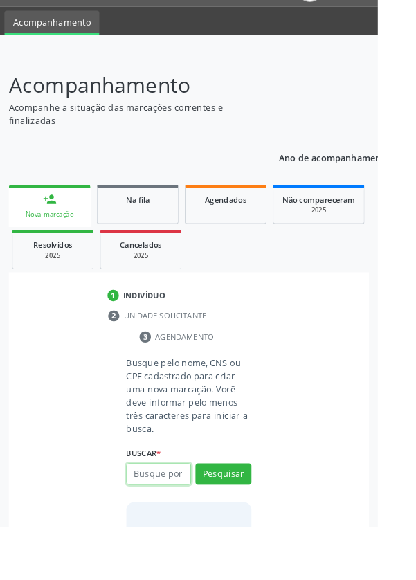
click at [182, 518] on input "text" at bounding box center [174, 522] width 71 height 24
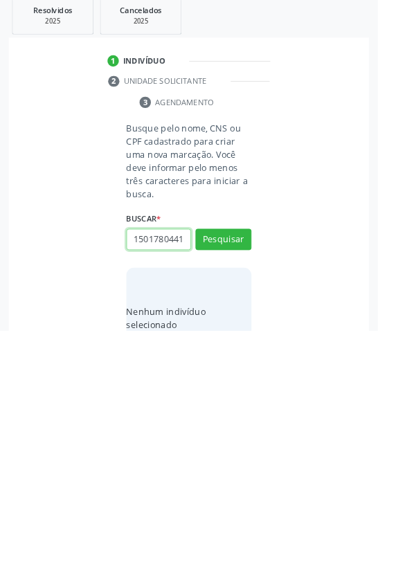
scroll to position [0, 3]
type input "15017804412"
click at [269, 470] on button "Pesquisar" at bounding box center [246, 480] width 62 height 24
type input "15017804412"
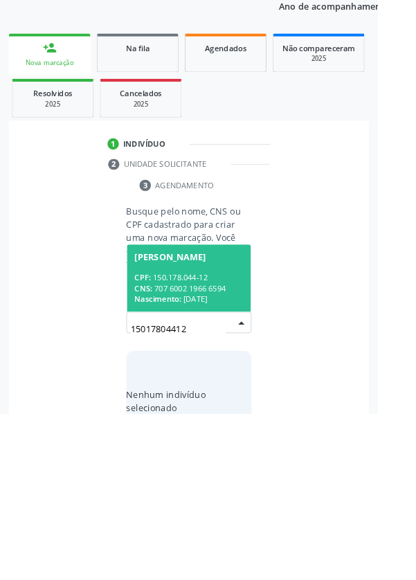
scroll to position [109, 0]
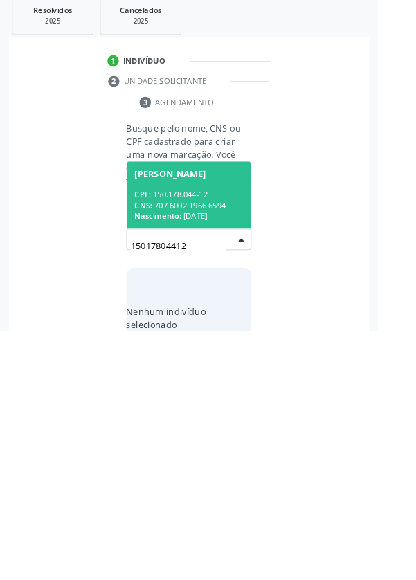
click at [224, 431] on div "CPF: 150.178.044-12" at bounding box center [208, 430] width 120 height 12
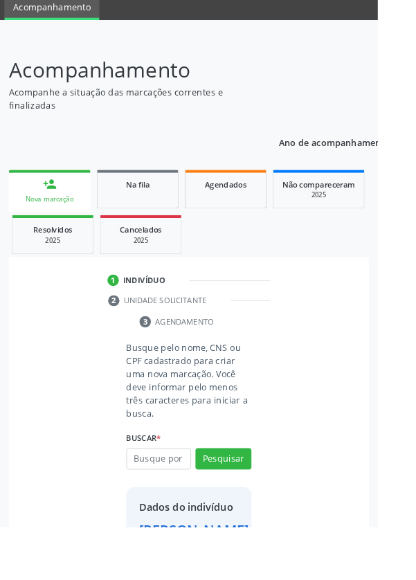
scroll to position [80, 0]
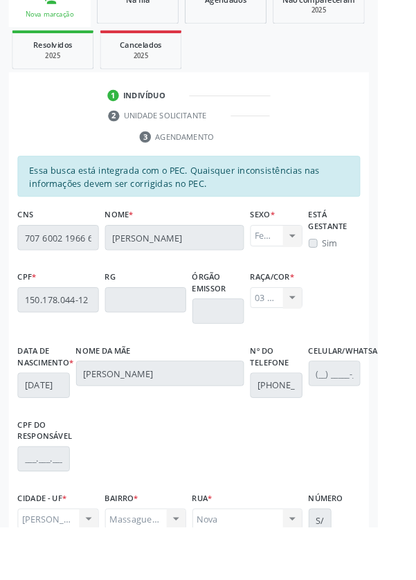
scroll to position [329, 0]
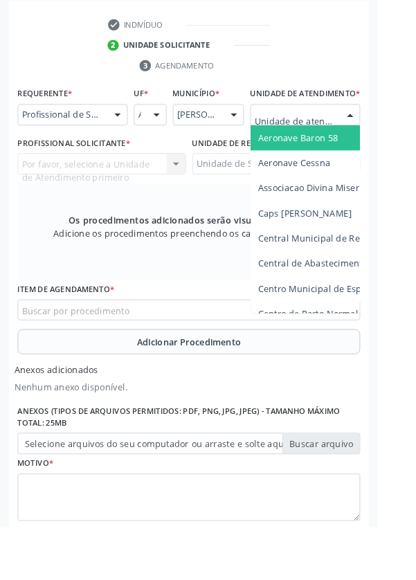
scroll to position [370, 0]
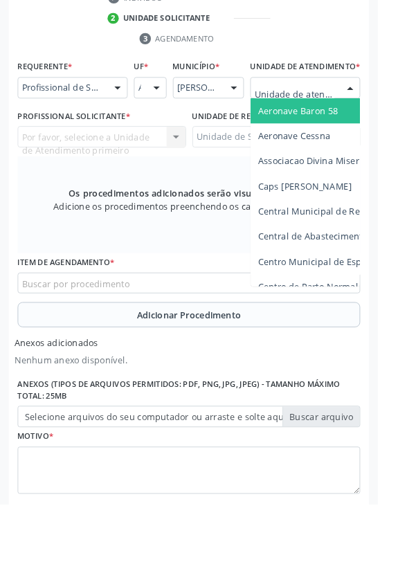
type input "Rua n"
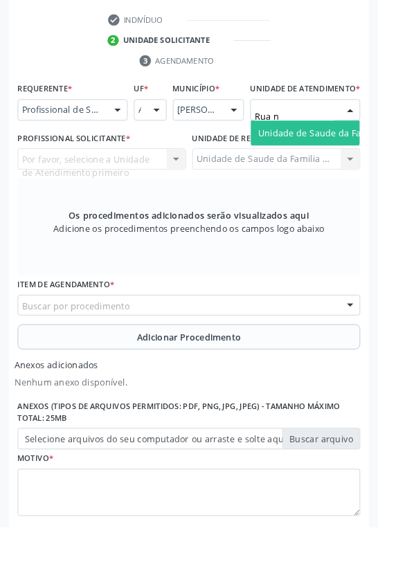
click at [361, 151] on span "Unidade de Saude da Familia Rua [GEOGRAPHIC_DATA]" at bounding box center [413, 146] width 257 height 13
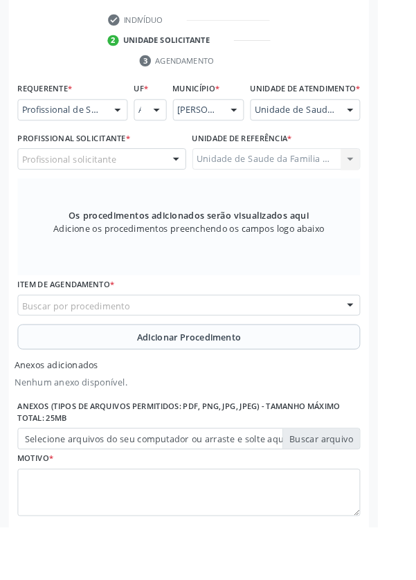
click at [161, 182] on div "Profissional solicitante" at bounding box center [112, 175] width 186 height 24
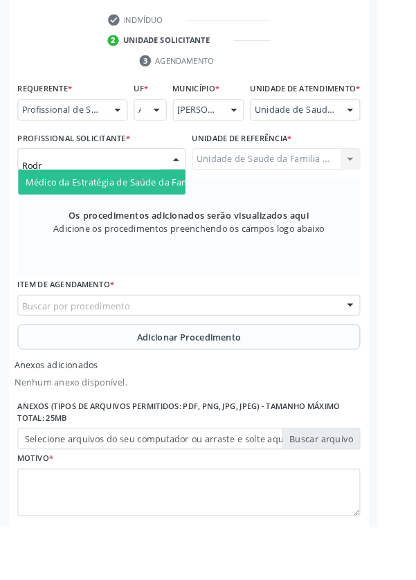
type input "Rodri"
click at [173, 206] on span "Médico da Estratégia de Saúde da Família - [PERSON_NAME]" at bounding box center [168, 200] width 281 height 13
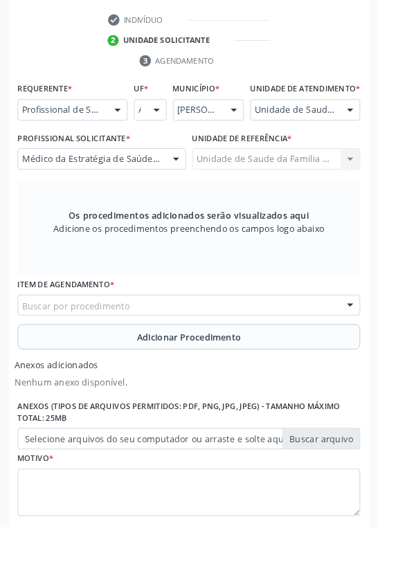
click at [260, 343] on div "Buscar por procedimento" at bounding box center [207, 337] width 377 height 24
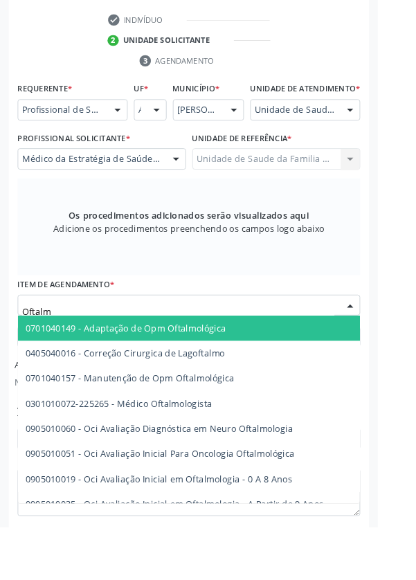
type input "Oftalmo"
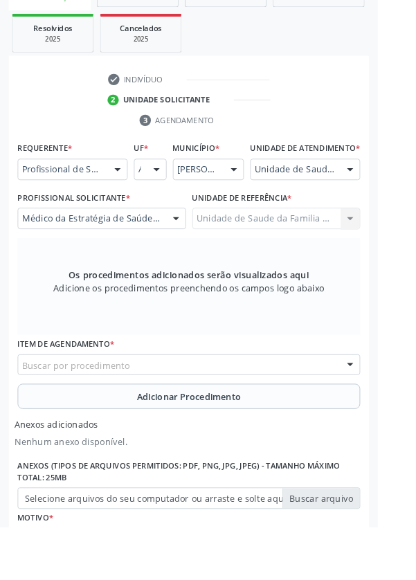
scroll to position [328, 0]
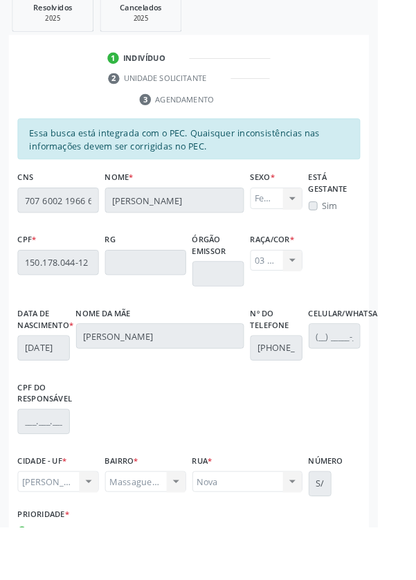
scroll to position [329, 0]
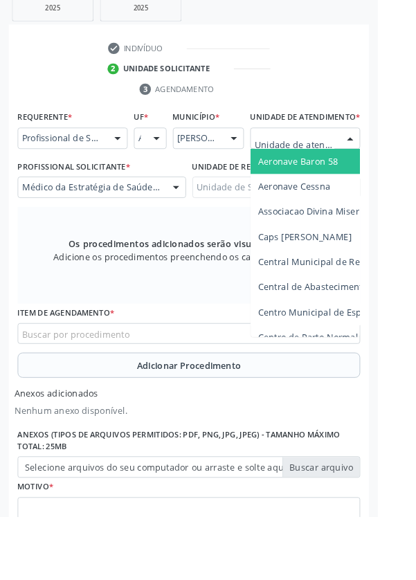
scroll to position [359, 0]
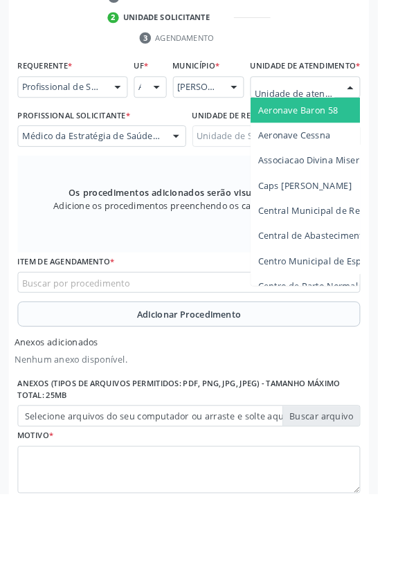
type input "Rua n"
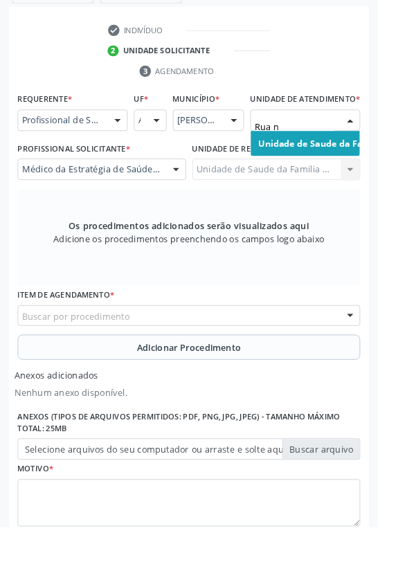
click at [368, 164] on span "Unidade de Saude da Familia Rua [GEOGRAPHIC_DATA]" at bounding box center [416, 157] width 263 height 13
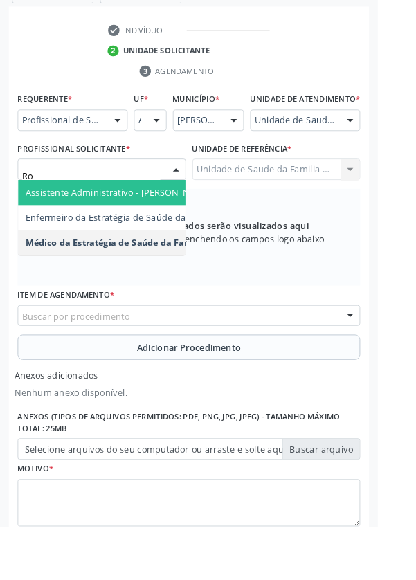
type input "Rod"
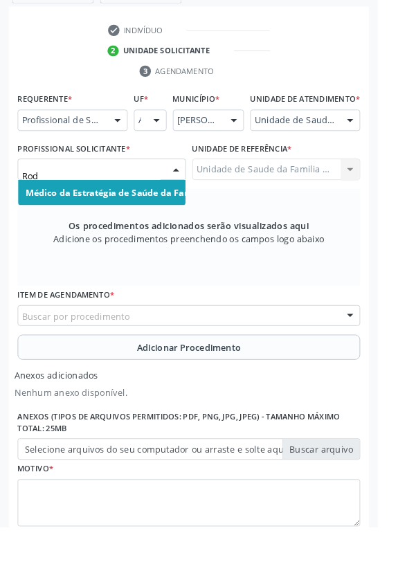
click at [172, 218] on span "Médico da Estratégia de Saúde da Família - [PERSON_NAME]" at bounding box center [171, 211] width 286 height 13
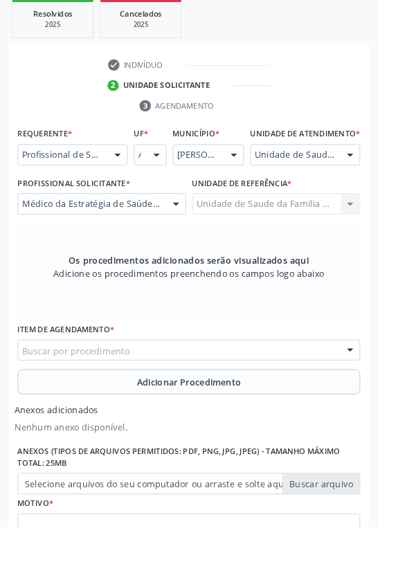
click at [288, 397] on div "Buscar por procedimento" at bounding box center [207, 386] width 377 height 24
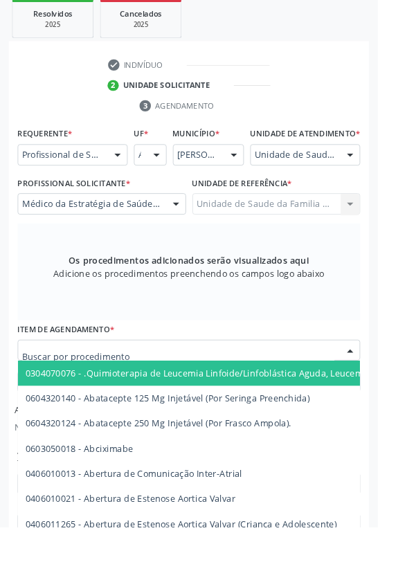
scroll to position [383, 0]
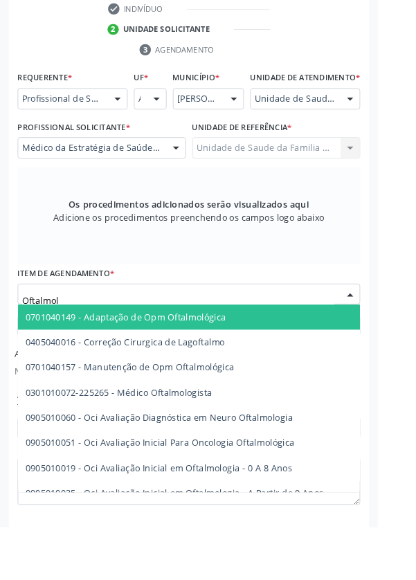
type input "Oftalmolo"
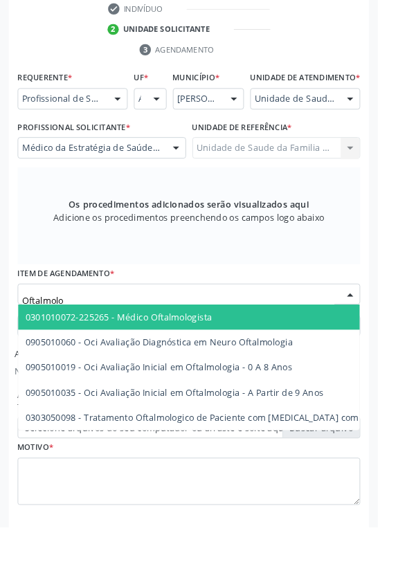
click at [244, 363] on span "0301010072-225265 - Médico Oftalmologista" at bounding box center [342, 349] width 644 height 28
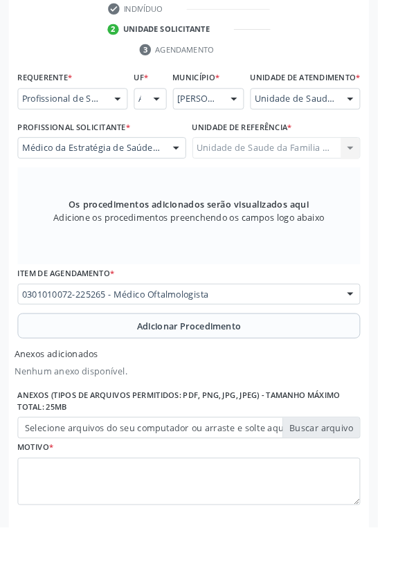
click at [240, 366] on span "Adicionar Procedimento" at bounding box center [208, 359] width 115 height 15
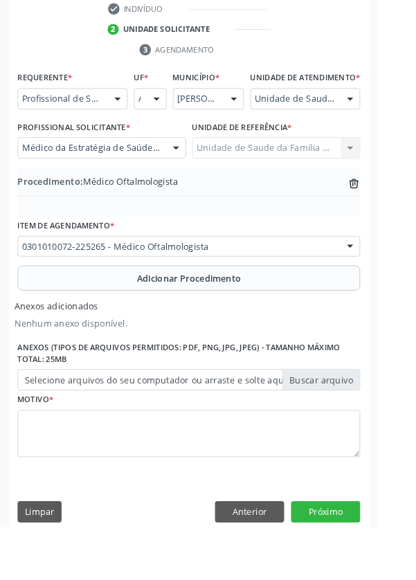
scroll to position [349, 0]
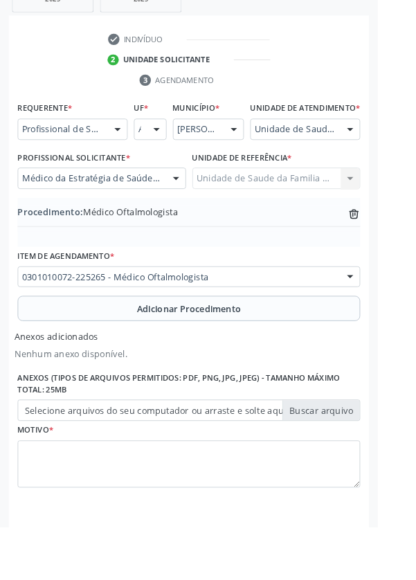
click at [368, 462] on label "Selecione arquivos do seu computador ou arraste e solte aqui" at bounding box center [207, 452] width 377 height 24
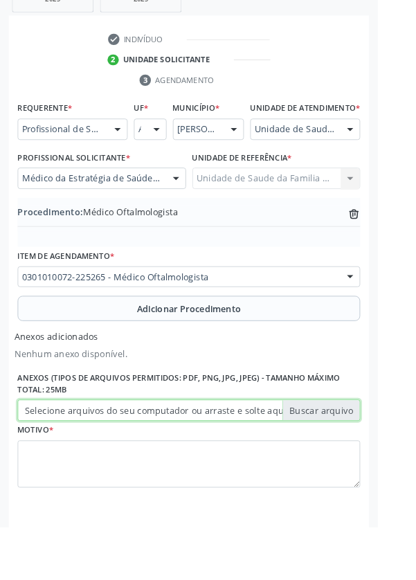
click at [368, 462] on input "Selecione arquivos do seu computador ou arraste e solte aqui" at bounding box center [207, 452] width 377 height 24
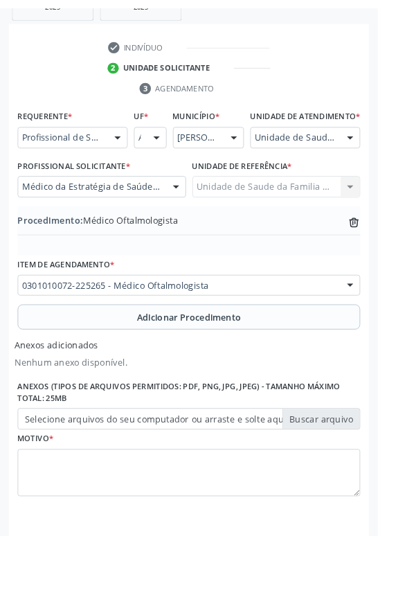
scroll to position [330, 0]
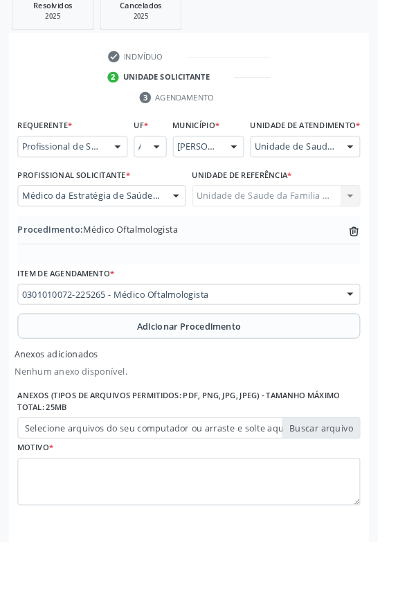
type input "C:\fakepath\17604443984033354249825113179305.jpg"
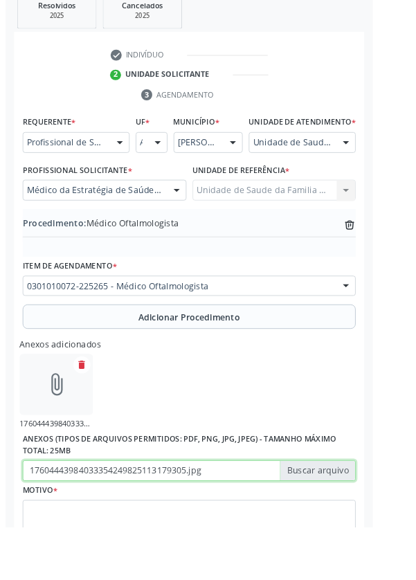
scroll to position [349, 0]
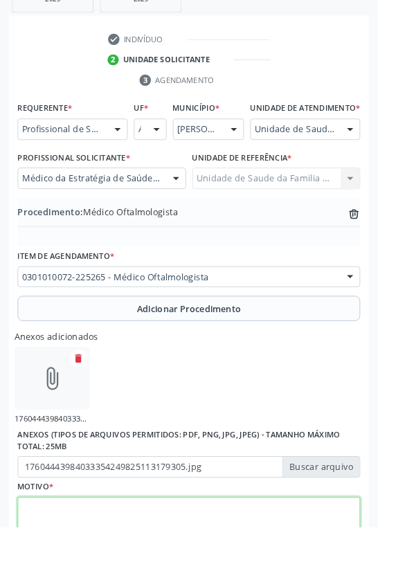
click at [177, 565] on textarea at bounding box center [207, 574] width 377 height 53
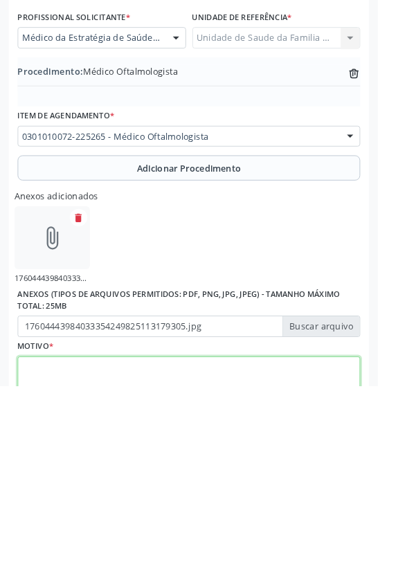
scroll to position [411, 0]
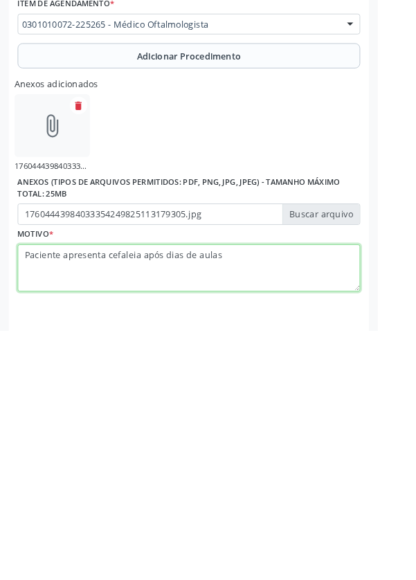
type textarea "Paciente apresenta cefaleia após dias de aulas"
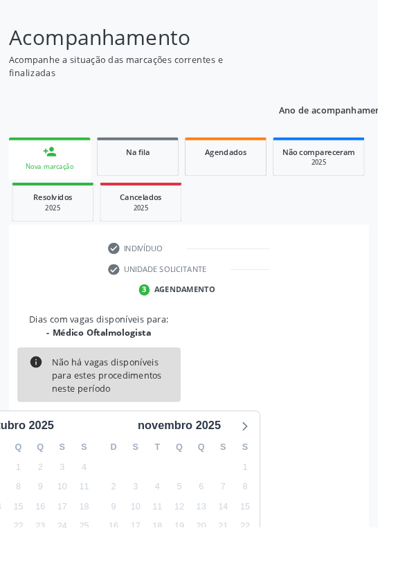
scroll to position [115, 0]
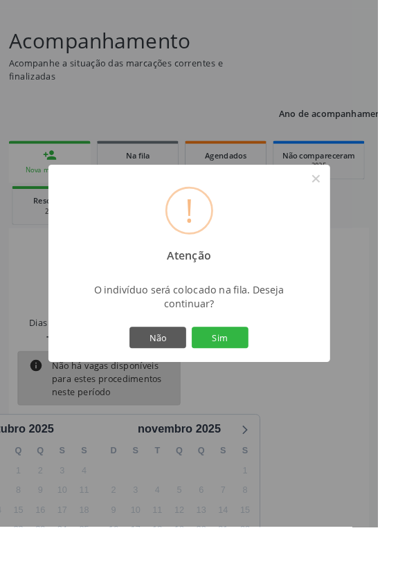
click at [273, 384] on button "Sim" at bounding box center [242, 372] width 62 height 24
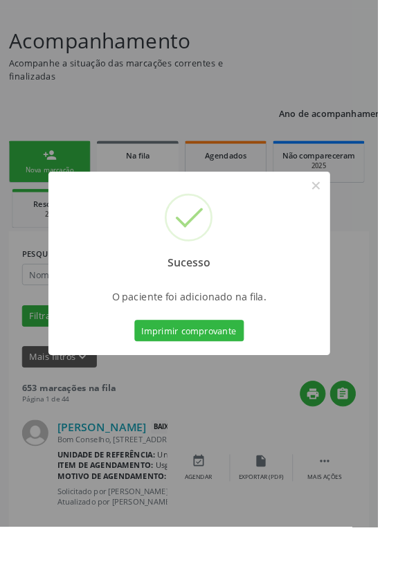
scroll to position [0, 0]
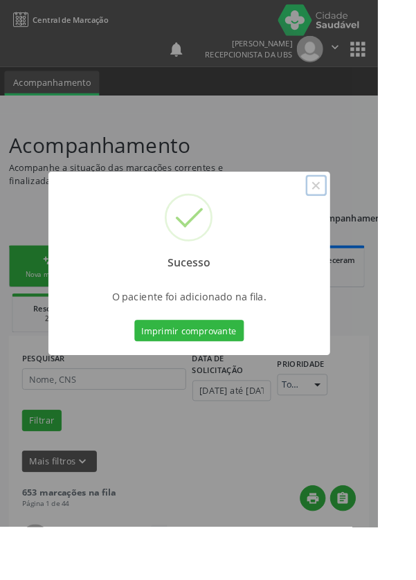
click at [360, 216] on button "×" at bounding box center [348, 204] width 24 height 24
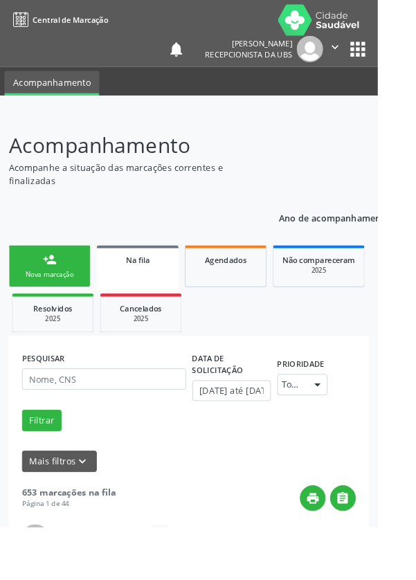
click at [68, 300] on div "Nova marcação" at bounding box center [54, 302] width 69 height 10
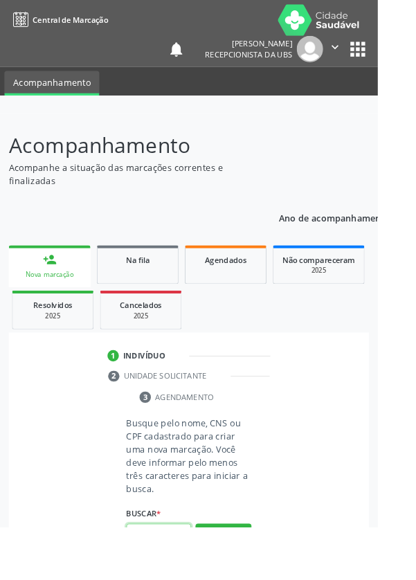
click at [186, 579] on input "text" at bounding box center [174, 589] width 71 height 24
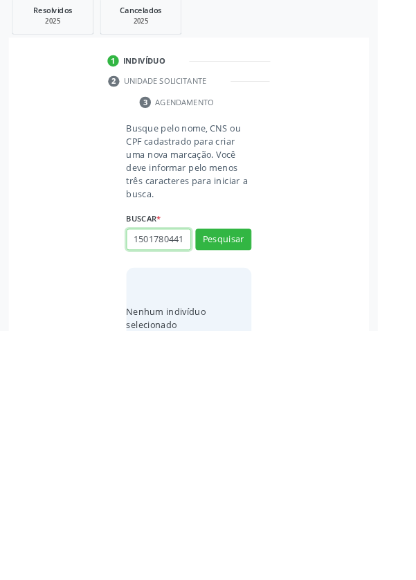
scroll to position [0, 3]
type input "15017804412"
click at [260, 482] on button "Pesquisar" at bounding box center [246, 480] width 62 height 24
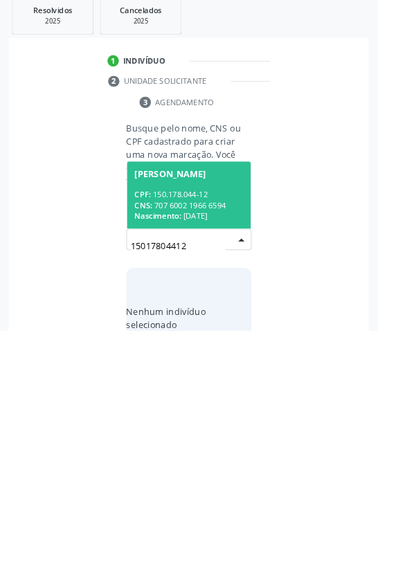
click at [226, 427] on div "CPF: 150.178.044-12" at bounding box center [208, 430] width 120 height 12
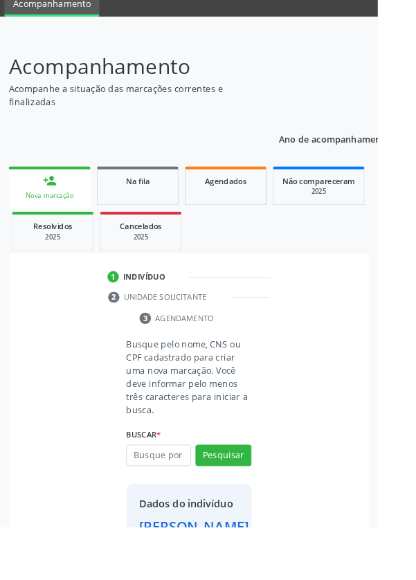
scroll to position [80, 0]
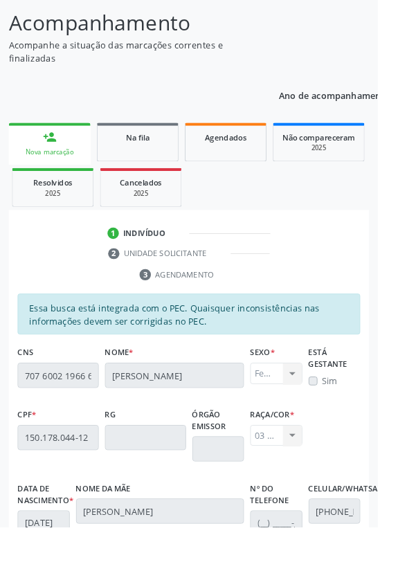
scroll to position [329, 0]
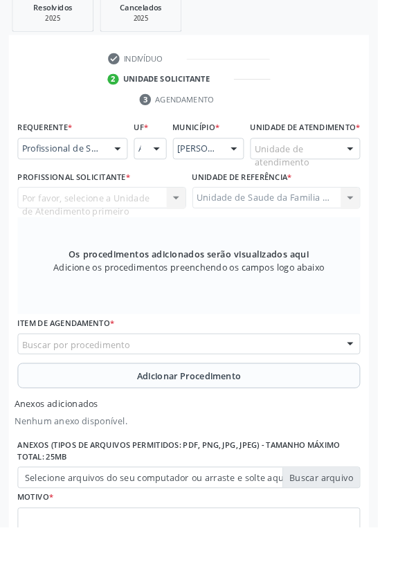
scroll to position [334, 0]
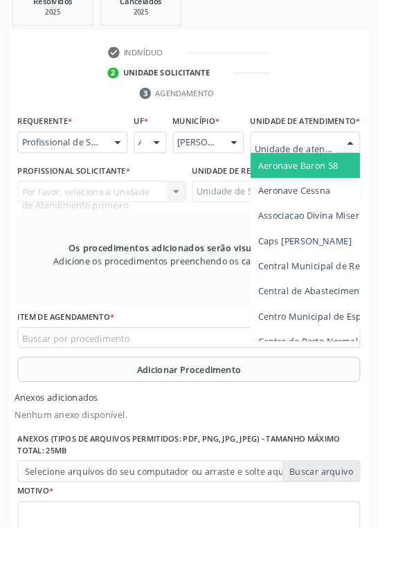
type input "Rua n"
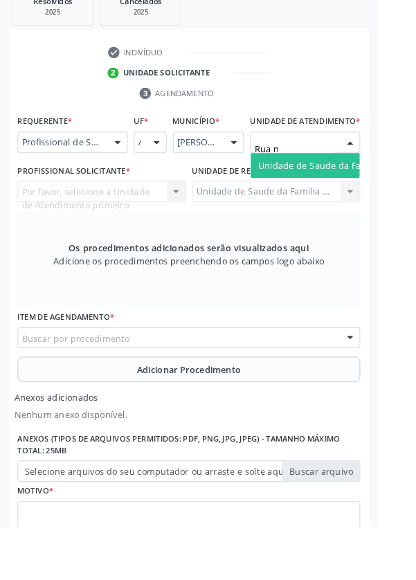
click at [354, 189] on span "Unidade de Saude da Familia Rua [GEOGRAPHIC_DATA]" at bounding box center [413, 182] width 257 height 13
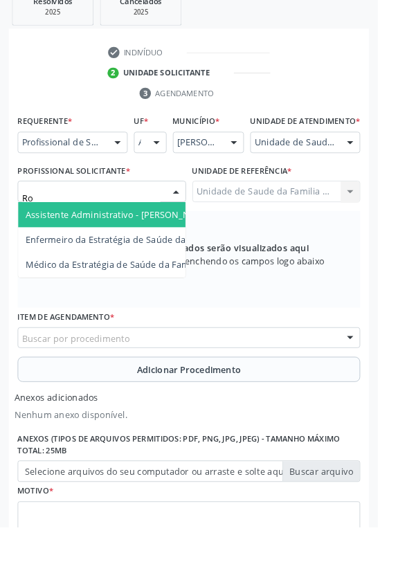
type input "Rod"
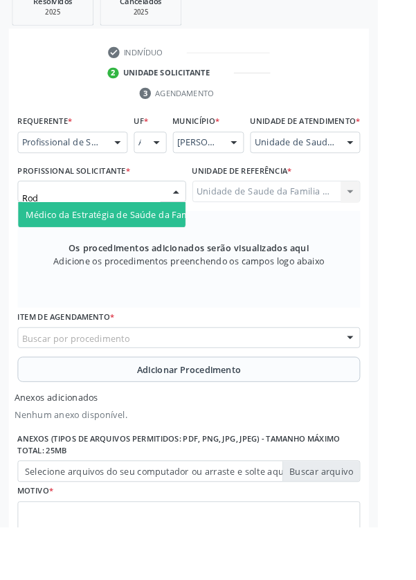
click at [165, 243] on span "Médico da Estratégia de Saúde da Família - [PERSON_NAME]" at bounding box center [168, 236] width 281 height 13
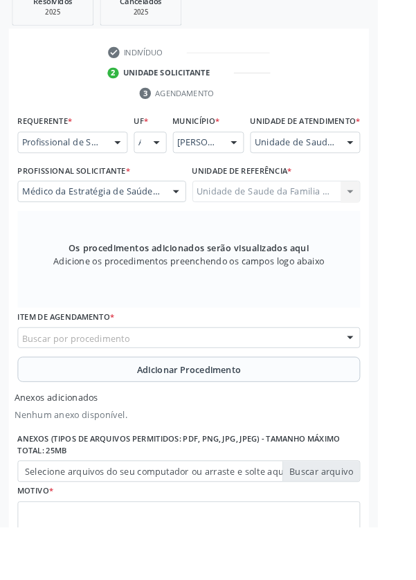
click at [257, 383] on div "Buscar por procedimento" at bounding box center [207, 373] width 377 height 24
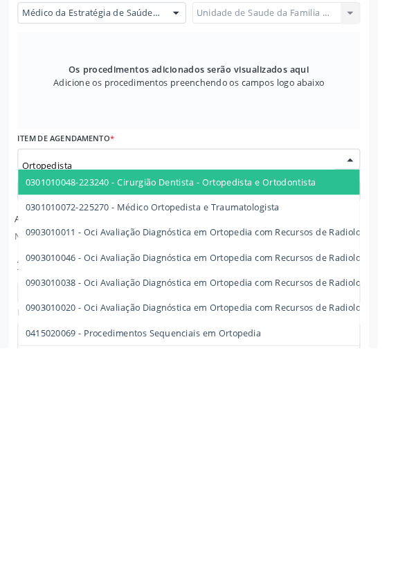
type input "Ortopedista"
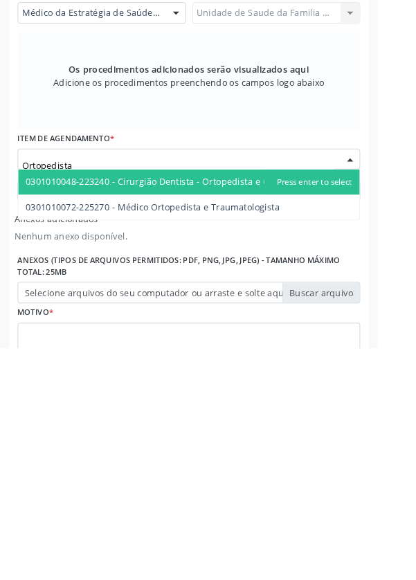
click at [275, 431] on span "0301010072-225270 - Médico Ortopedista e Traumatologista" at bounding box center [168, 424] width 280 height 13
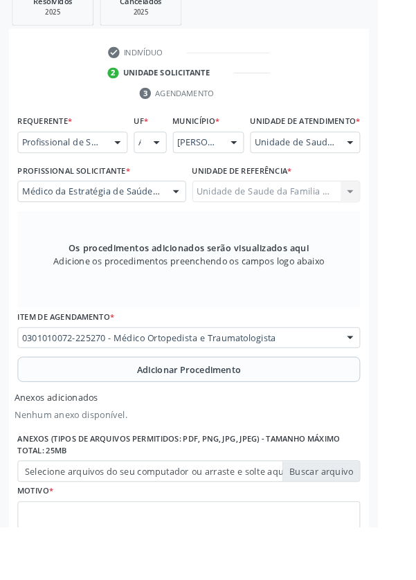
click at [245, 415] on span "Adicionar Procedimento" at bounding box center [208, 407] width 115 height 15
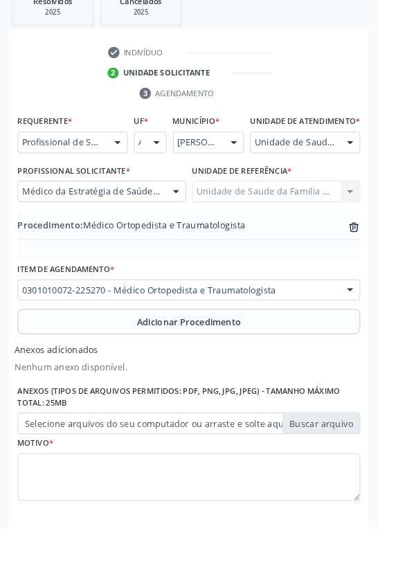
click at [361, 476] on label "Selecione arquivos do seu computador ou arraste e solte aqui" at bounding box center [207, 467] width 377 height 24
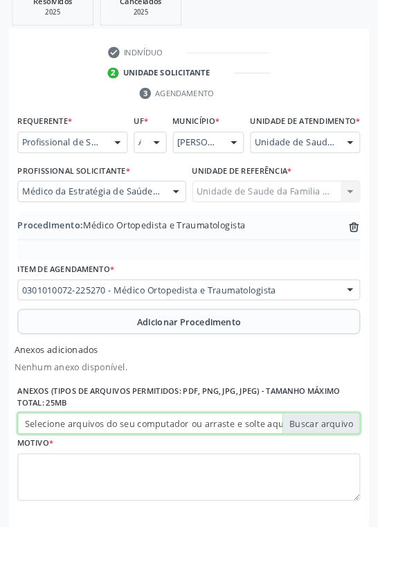
click at [361, 476] on input "Selecione arquivos do seu computador ou arraste e solte aqui" at bounding box center [207, 467] width 377 height 24
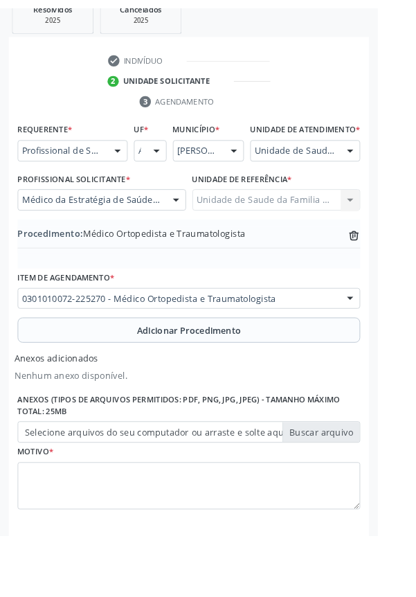
scroll to position [330, 0]
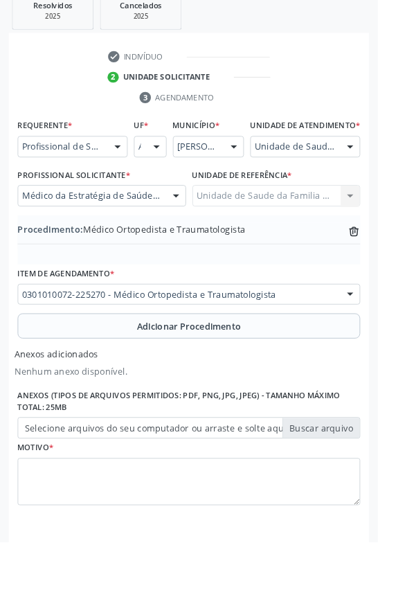
type input "C:\fakepath\17604449388642351876575250237765.jpg"
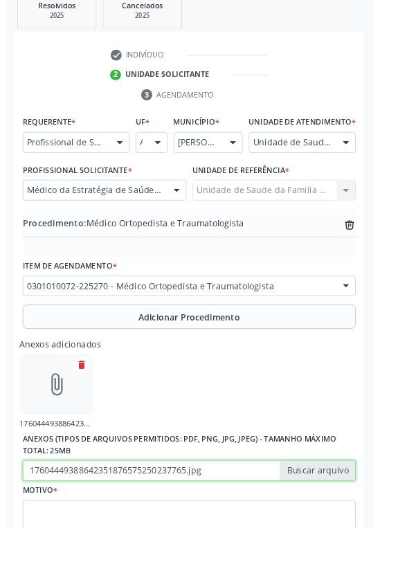
scroll to position [334, 0]
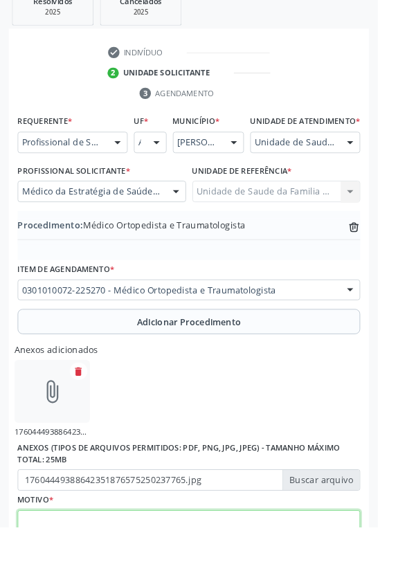
click at [147, 574] on textarea at bounding box center [207, 588] width 377 height 53
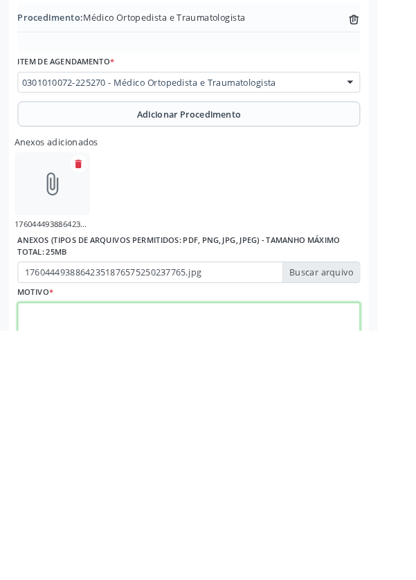
scroll to position [411, 0]
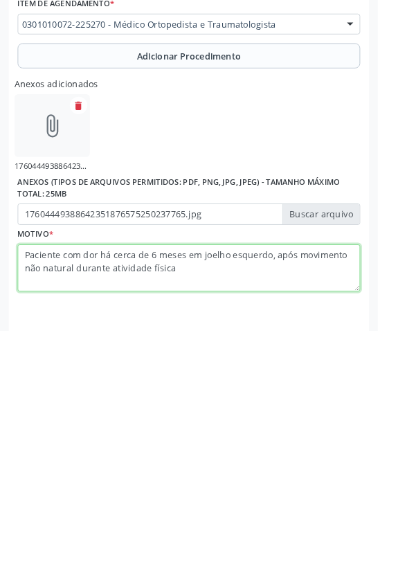
type textarea "Paciente com dor há cerca de 6 meses em joelho esquerdo, após movimento não nat…"
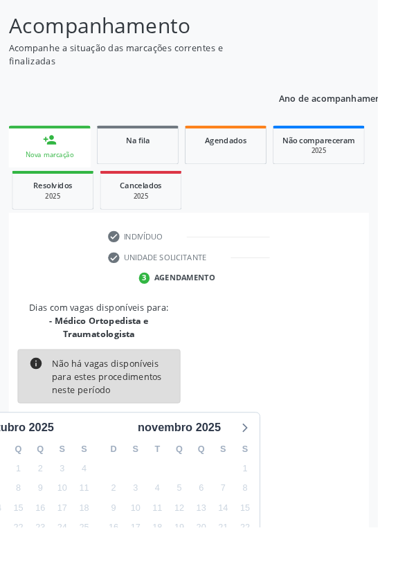
scroll to position [129, 0]
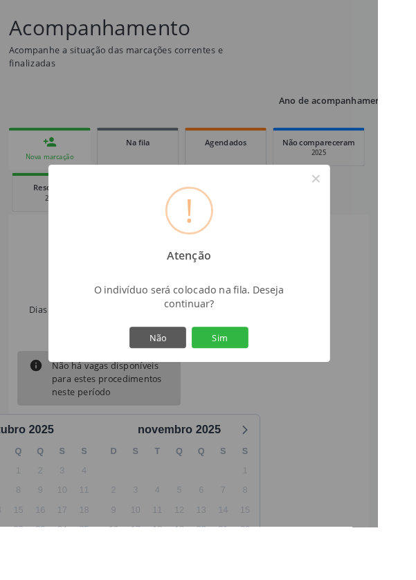
click at [273, 384] on button "Sim" at bounding box center [242, 372] width 62 height 24
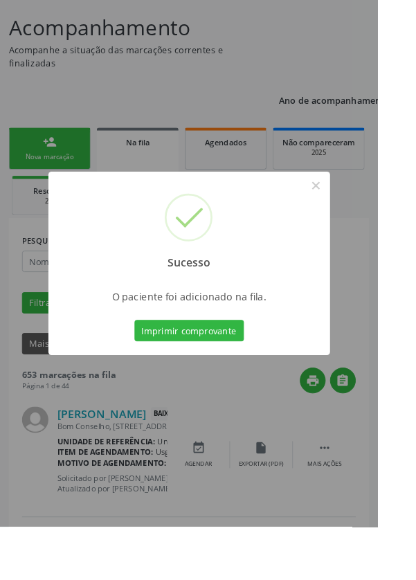
scroll to position [0, 0]
